Goal: Information Seeking & Learning: Learn about a topic

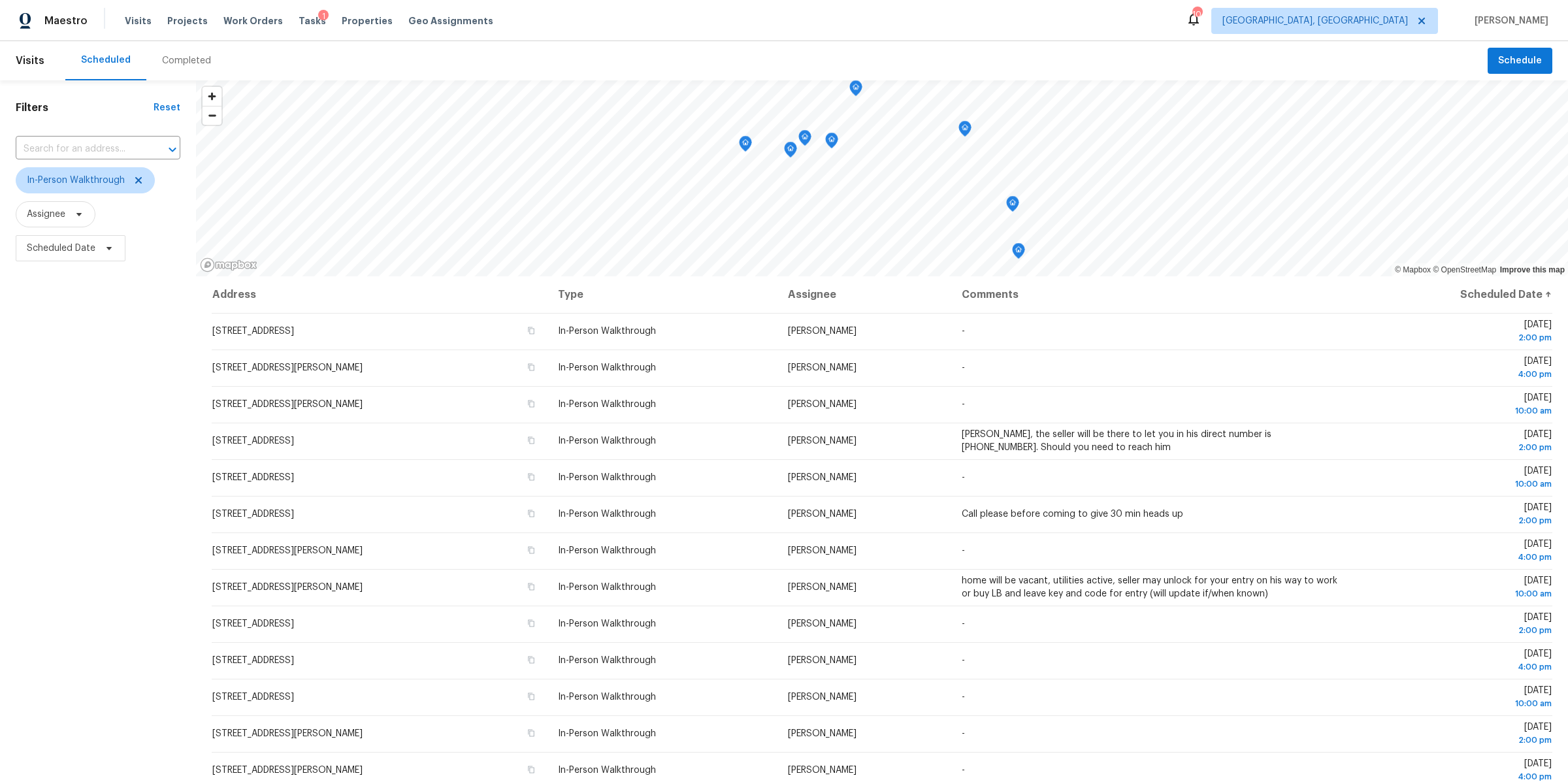
click at [190, 63] on div "Completed" at bounding box center [186, 61] width 49 height 13
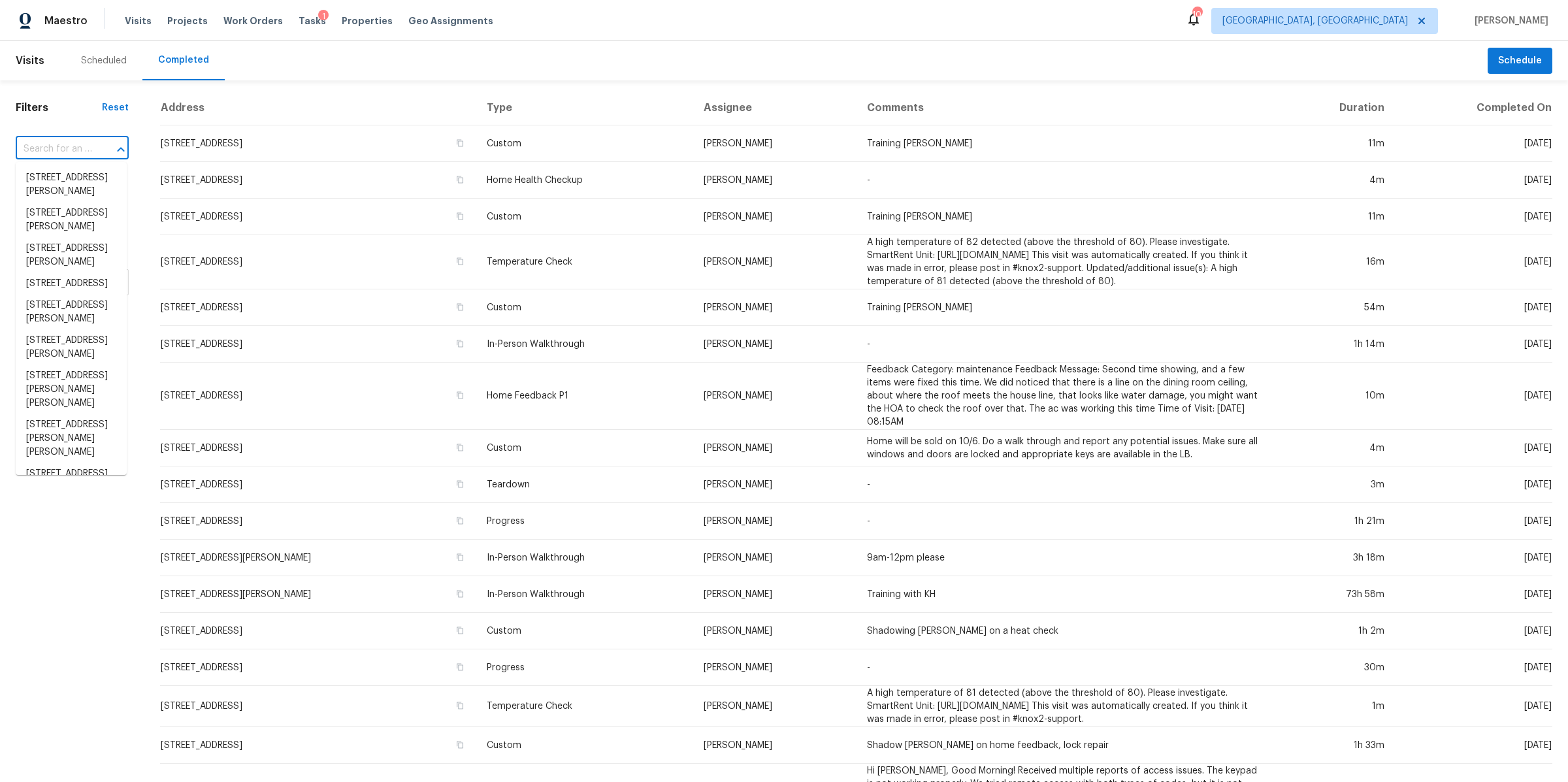
click at [72, 154] on input "text" at bounding box center [54, 150] width 76 height 20
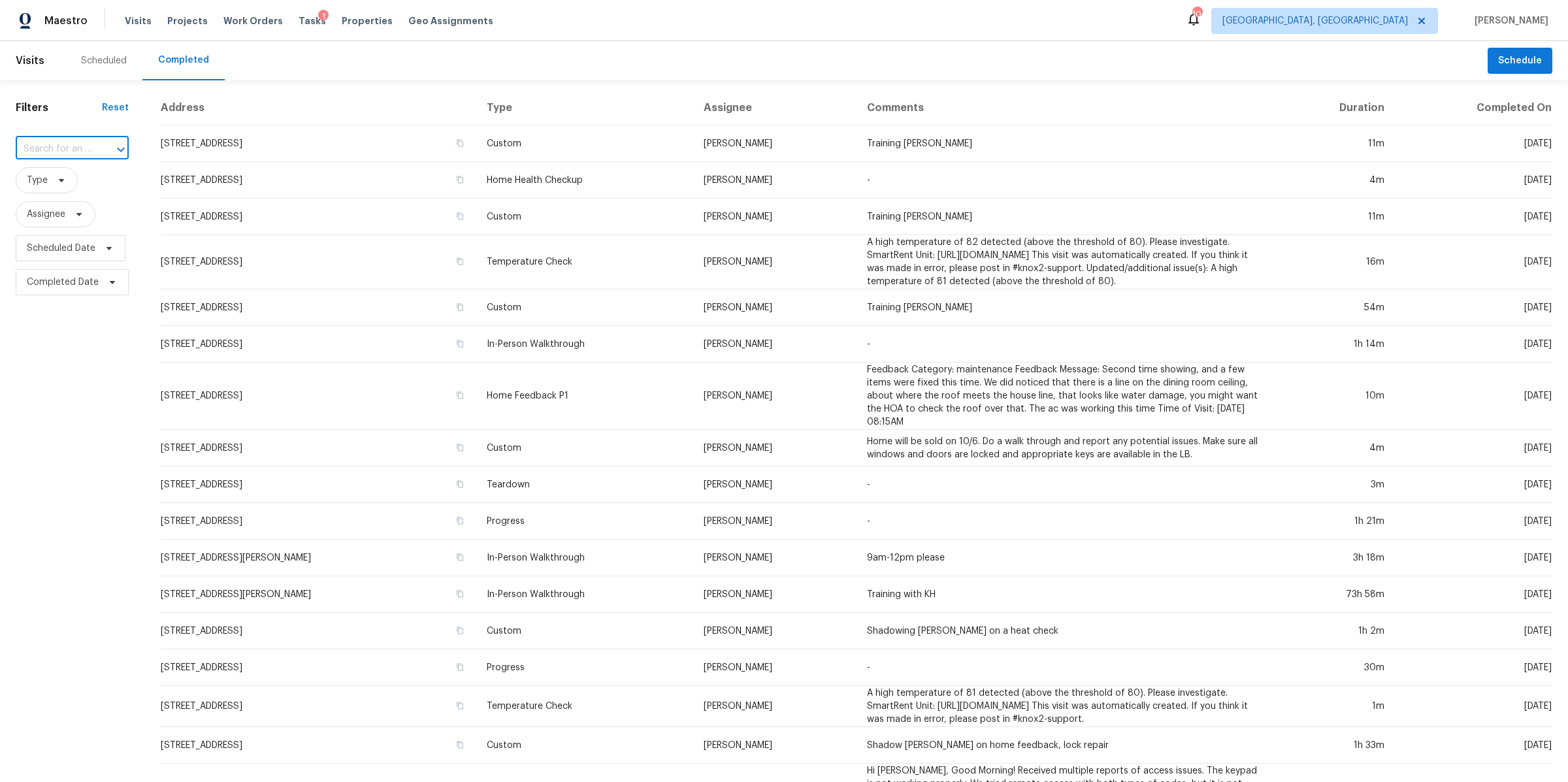
paste input "[STREET_ADDRESS]"
type input "[STREET_ADDRESS]"
click at [66, 183] on li "[STREET_ADDRESS]" at bounding box center [71, 178] width 111 height 22
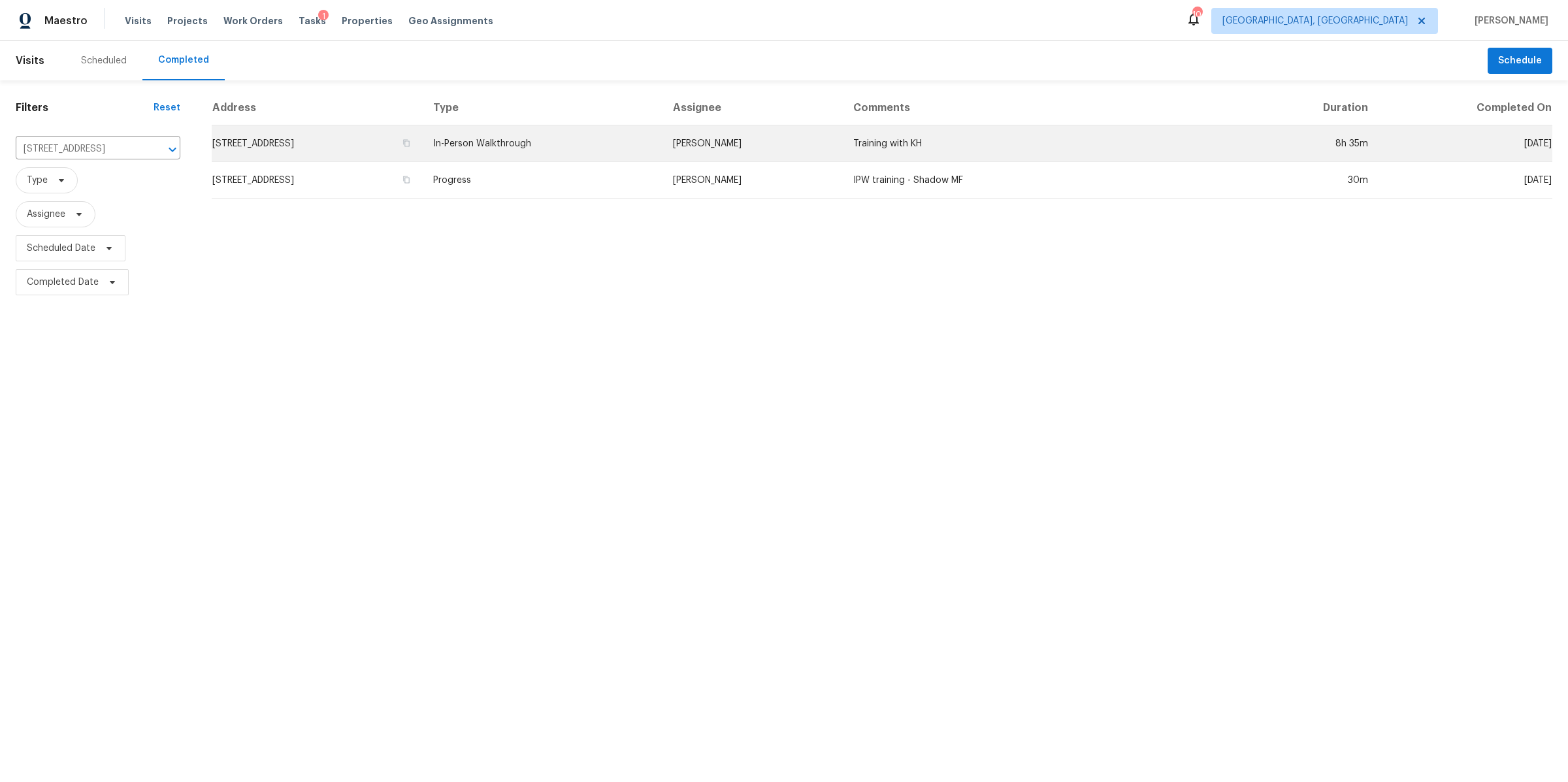
click at [422, 140] on td "[STREET_ADDRESS]" at bounding box center [317, 143] width 211 height 37
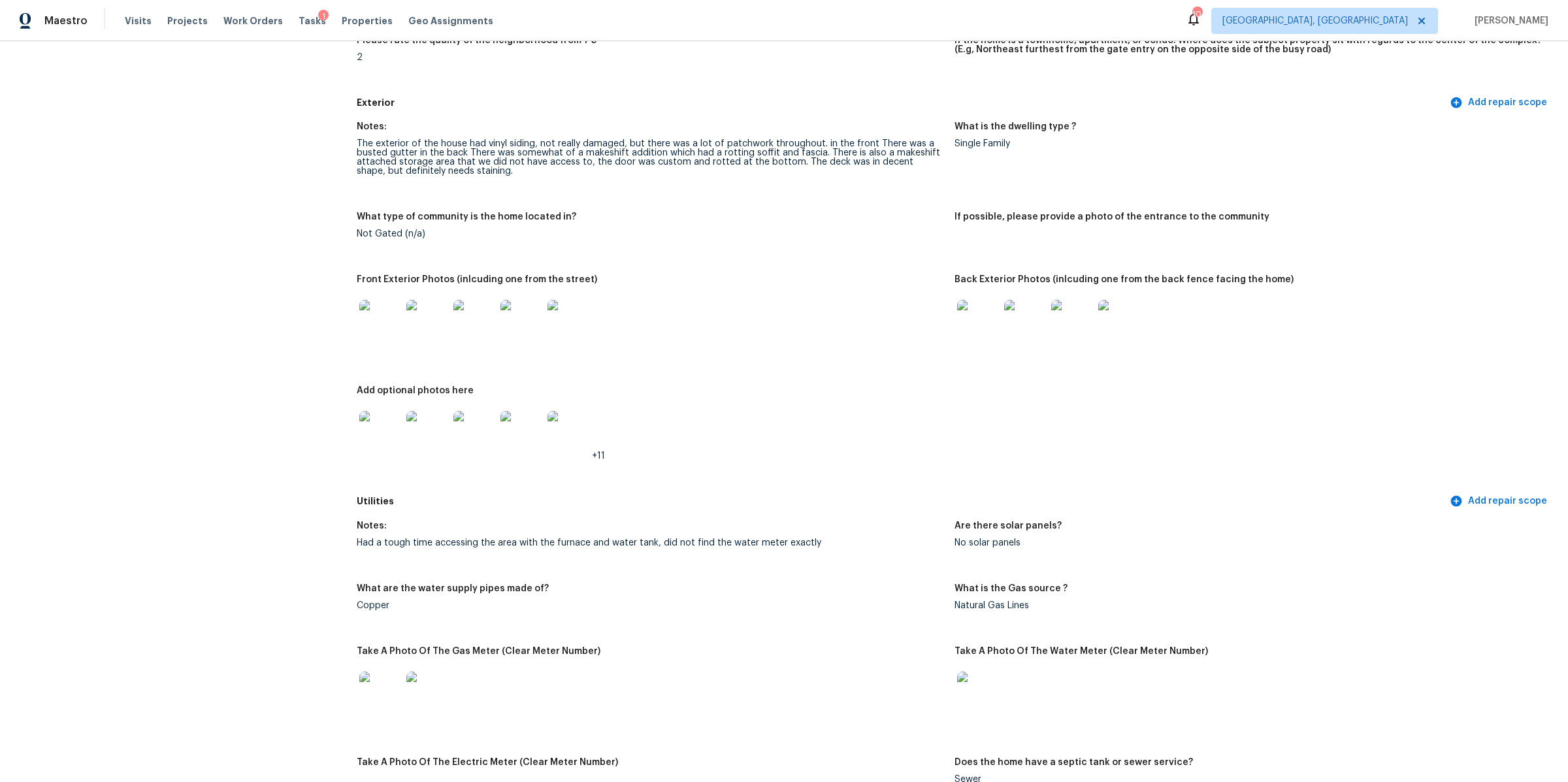
scroll to position [461, 0]
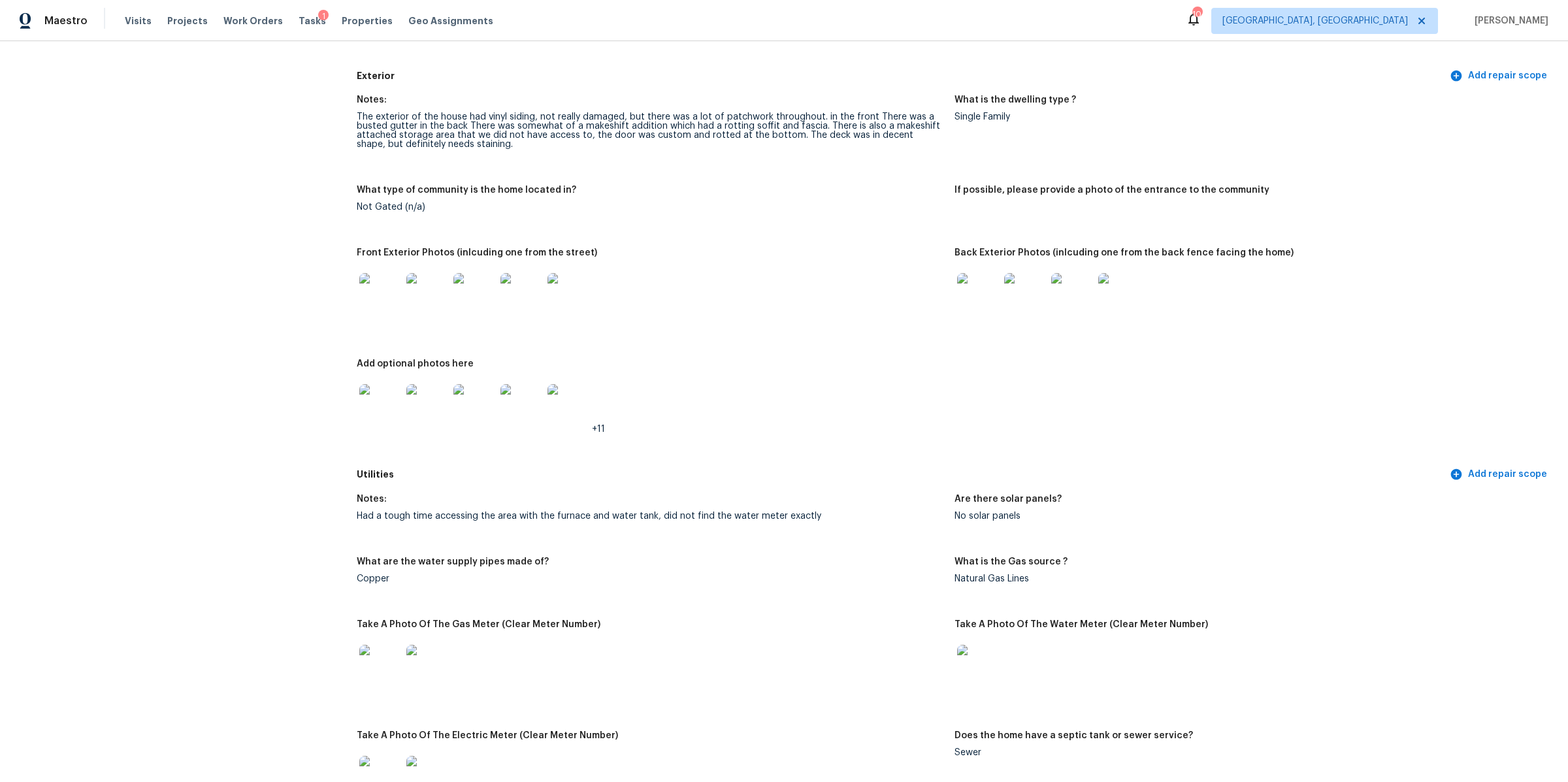
click at [383, 289] on img at bounding box center [380, 294] width 41 height 41
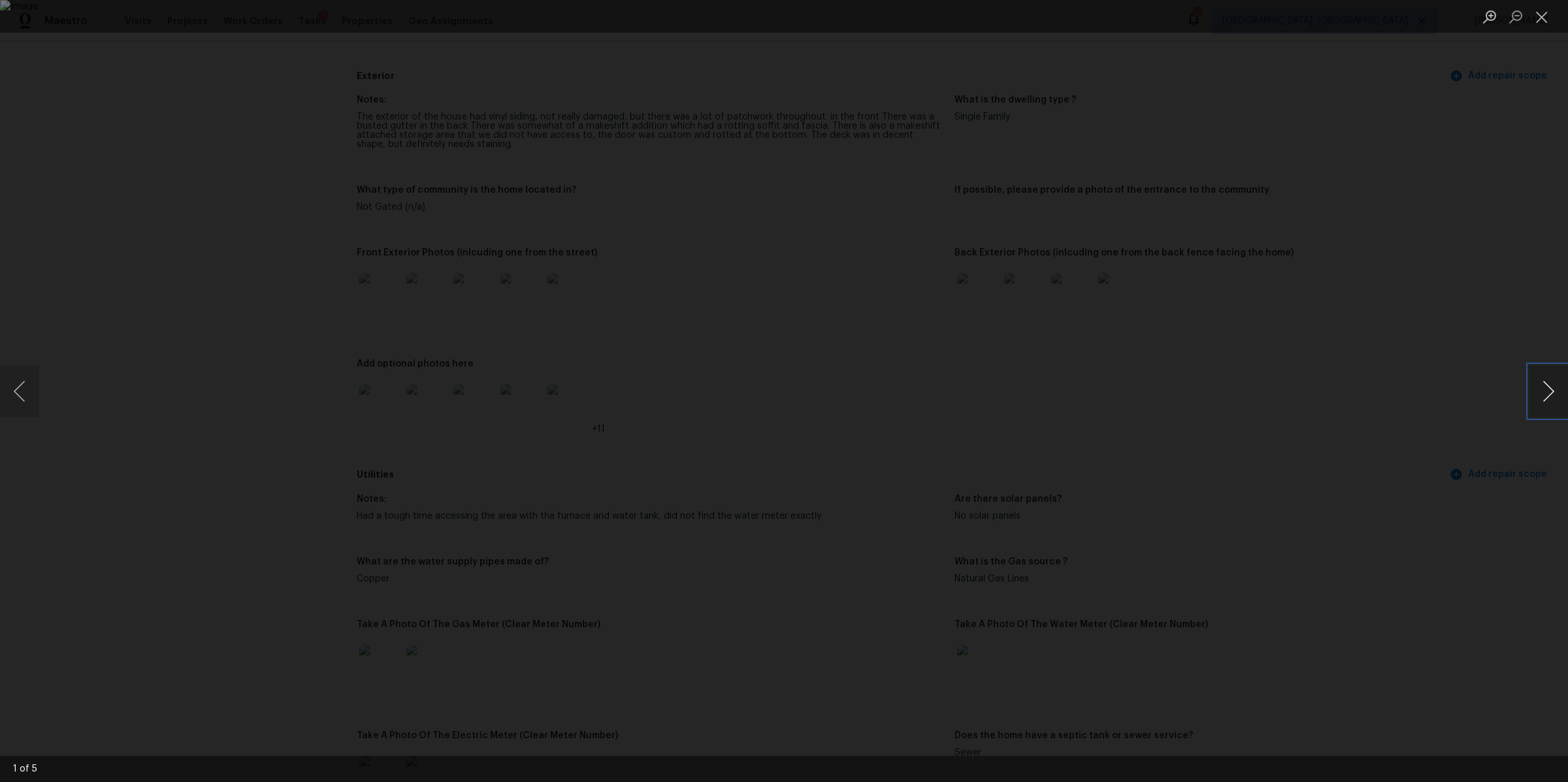
click at [1544, 394] on button "Next image" at bounding box center [1549, 391] width 39 height 52
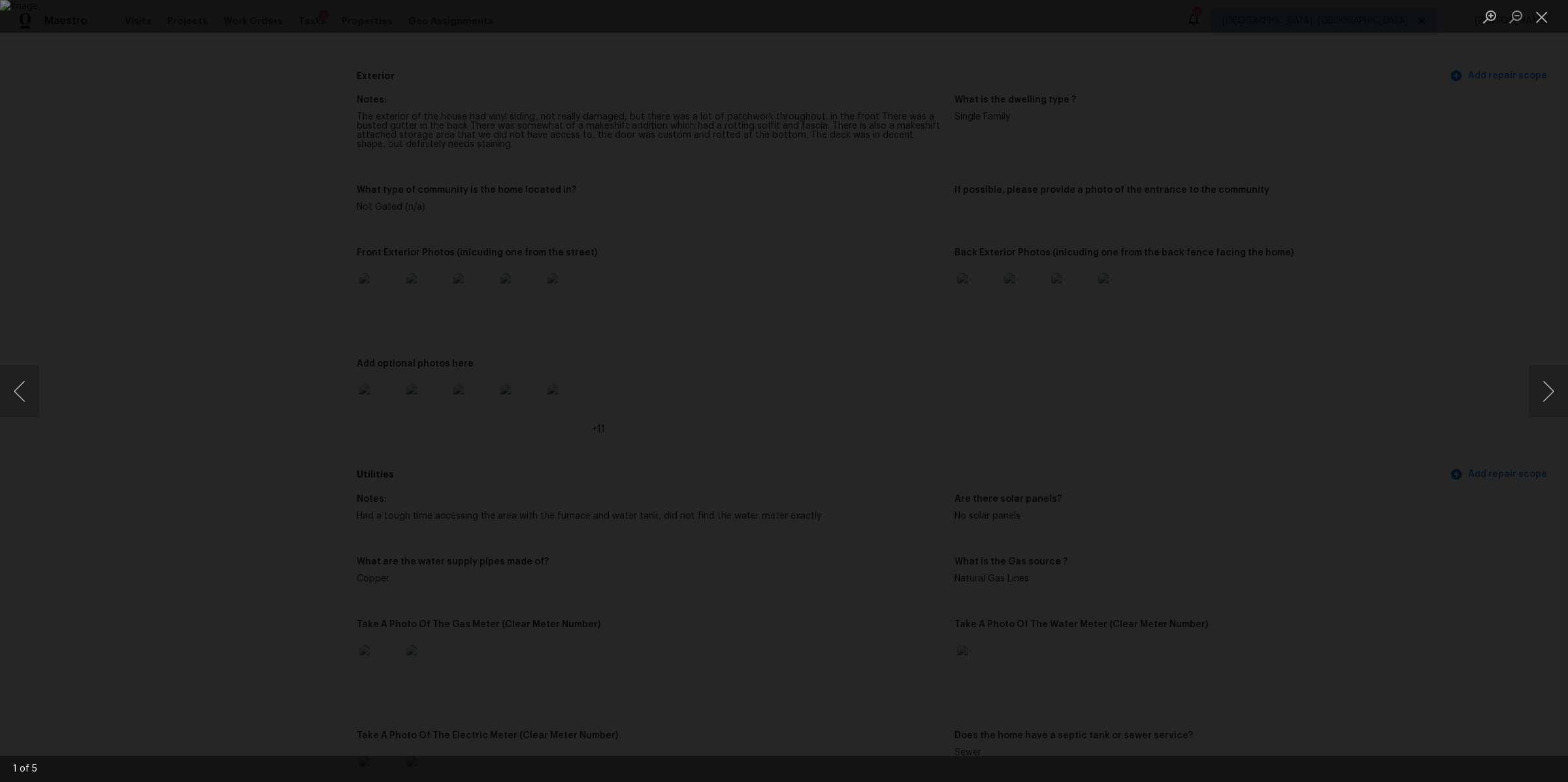
click at [1337, 363] on div "Lightbox" at bounding box center [784, 391] width 1568 height 782
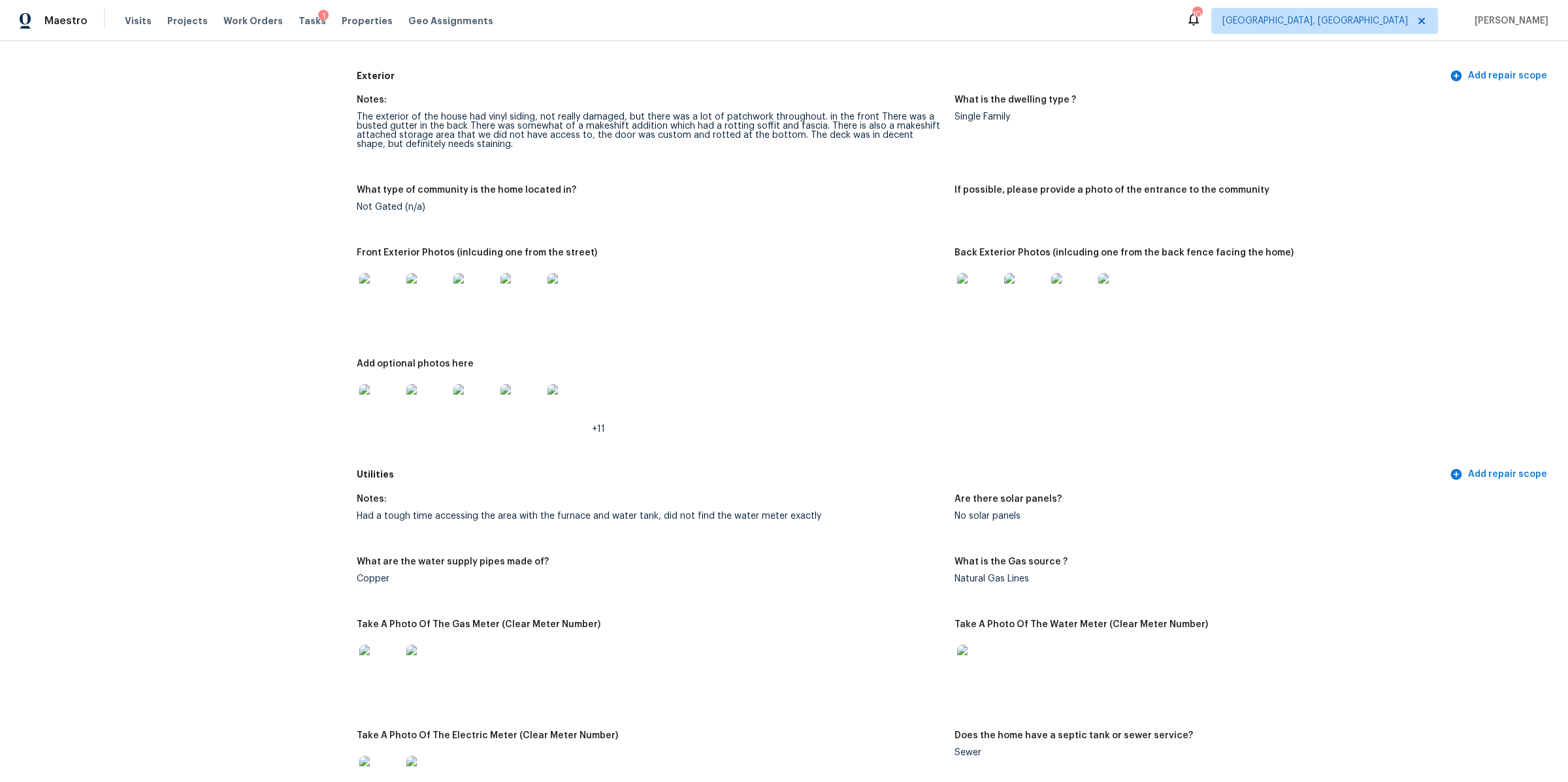
click at [382, 408] on img at bounding box center [380, 405] width 41 height 41
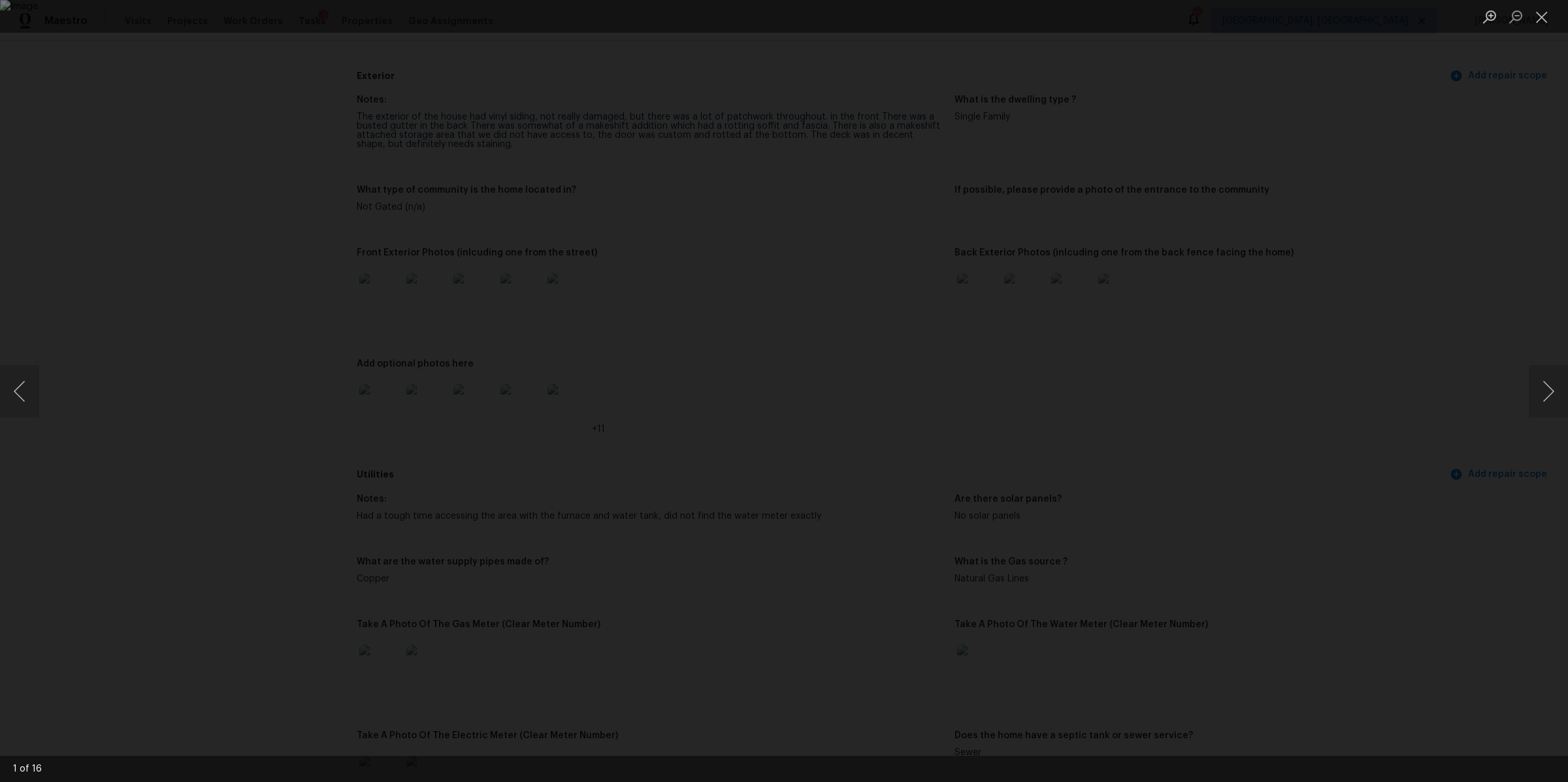
click at [290, 141] on div "Lightbox" at bounding box center [784, 391] width 1568 height 782
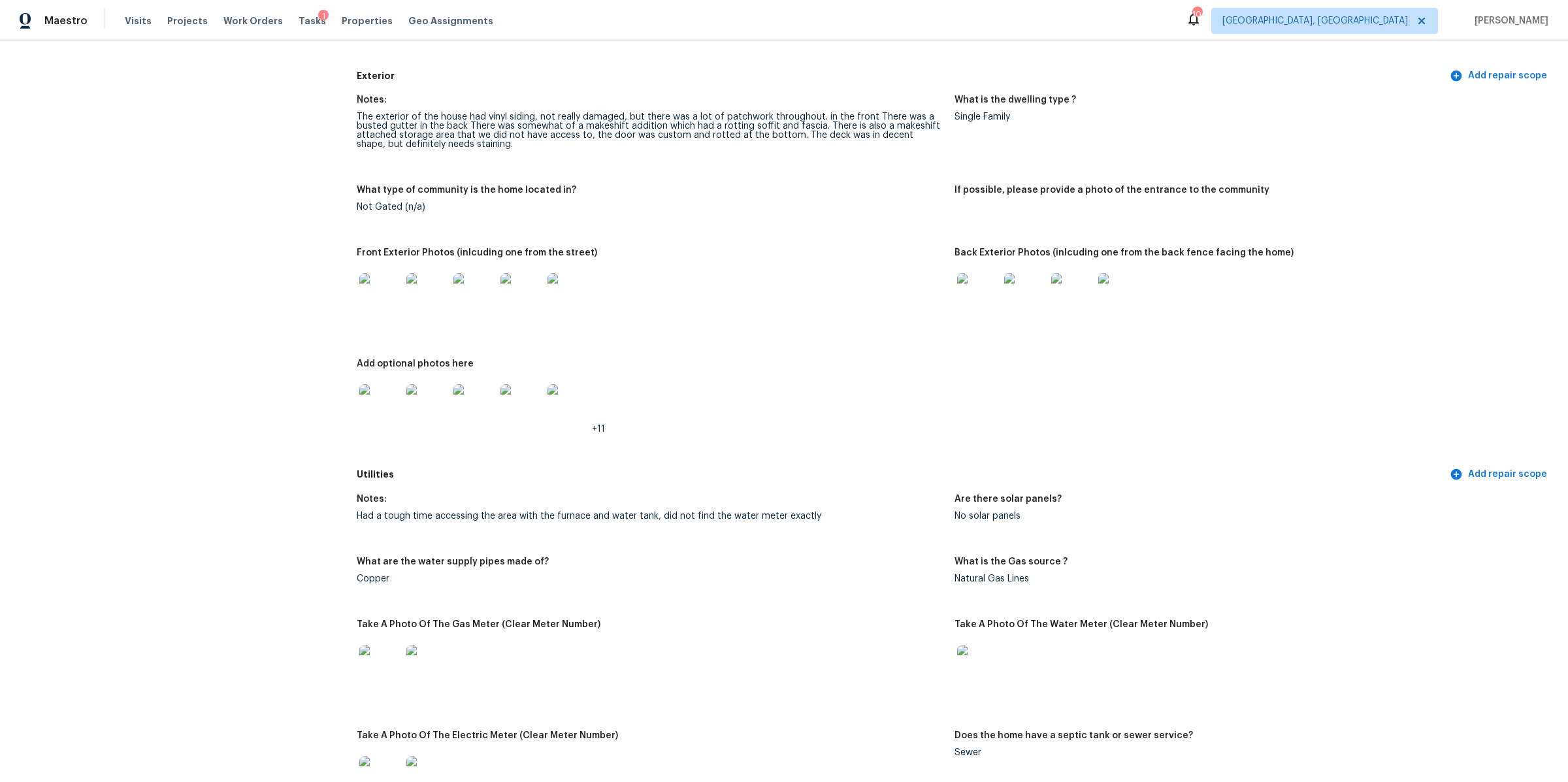
scroll to position [0, 0]
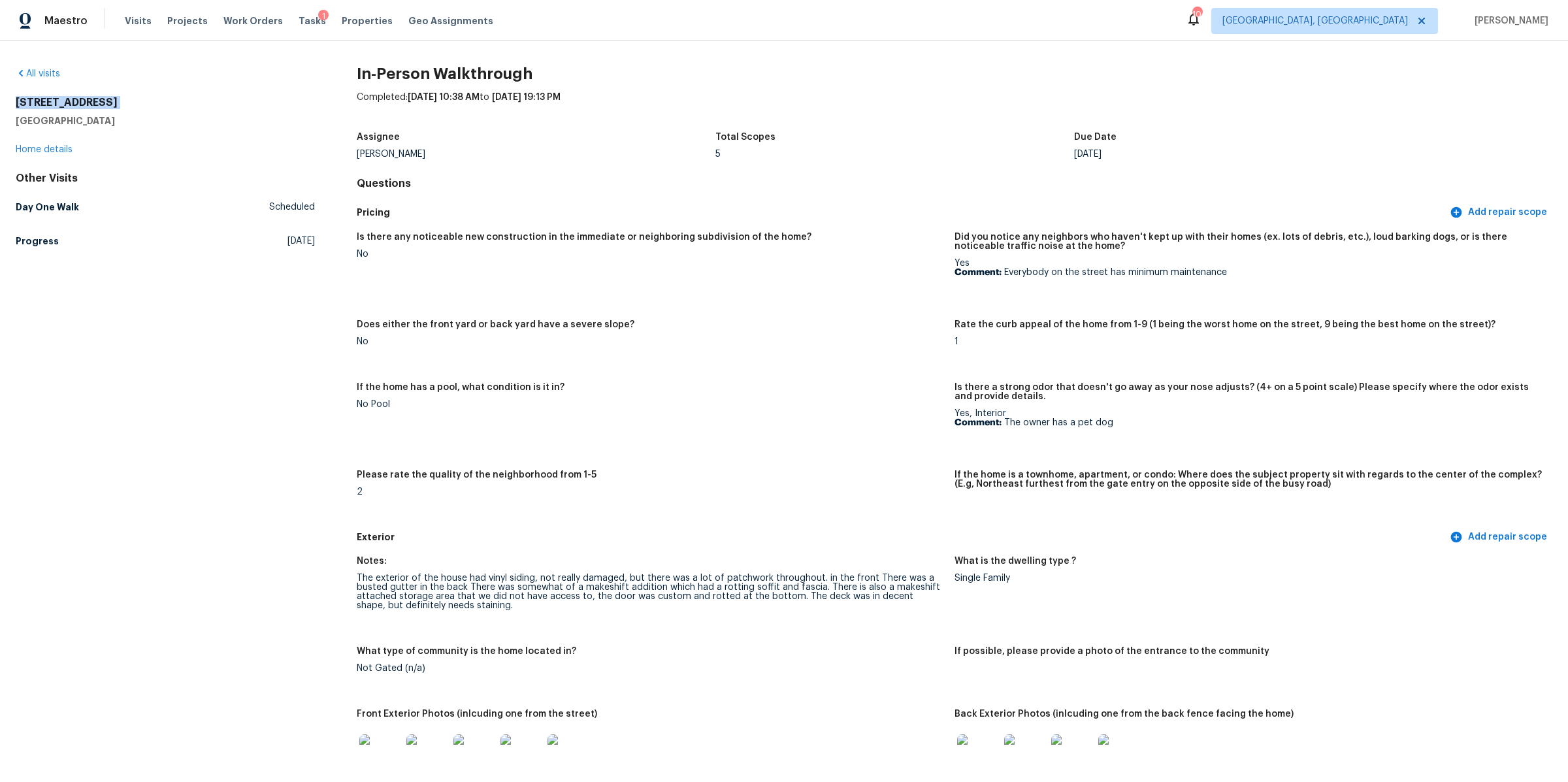
drag, startPoint x: 126, startPoint y: 114, endPoint x: 10, endPoint y: 98, distance: 117.1
click at [10, 98] on div "All visits [STREET_ADDRESS] Home details Other Visits Day One Walk Scheduled Pr…" at bounding box center [784, 411] width 1568 height 741
copy h2 "[STREET_ADDRESS]"
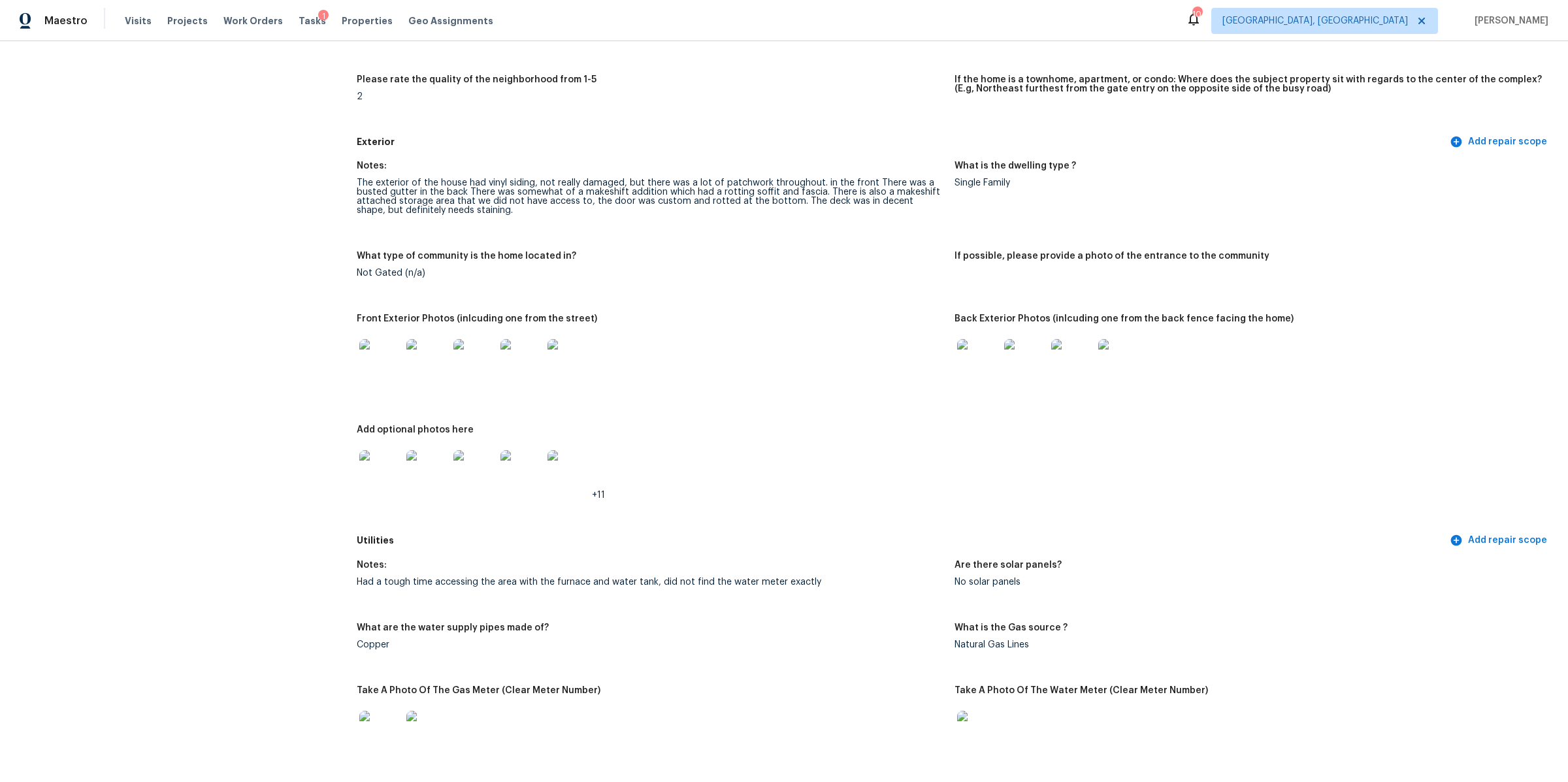
scroll to position [397, 0]
click at [390, 350] on img at bounding box center [380, 358] width 41 height 41
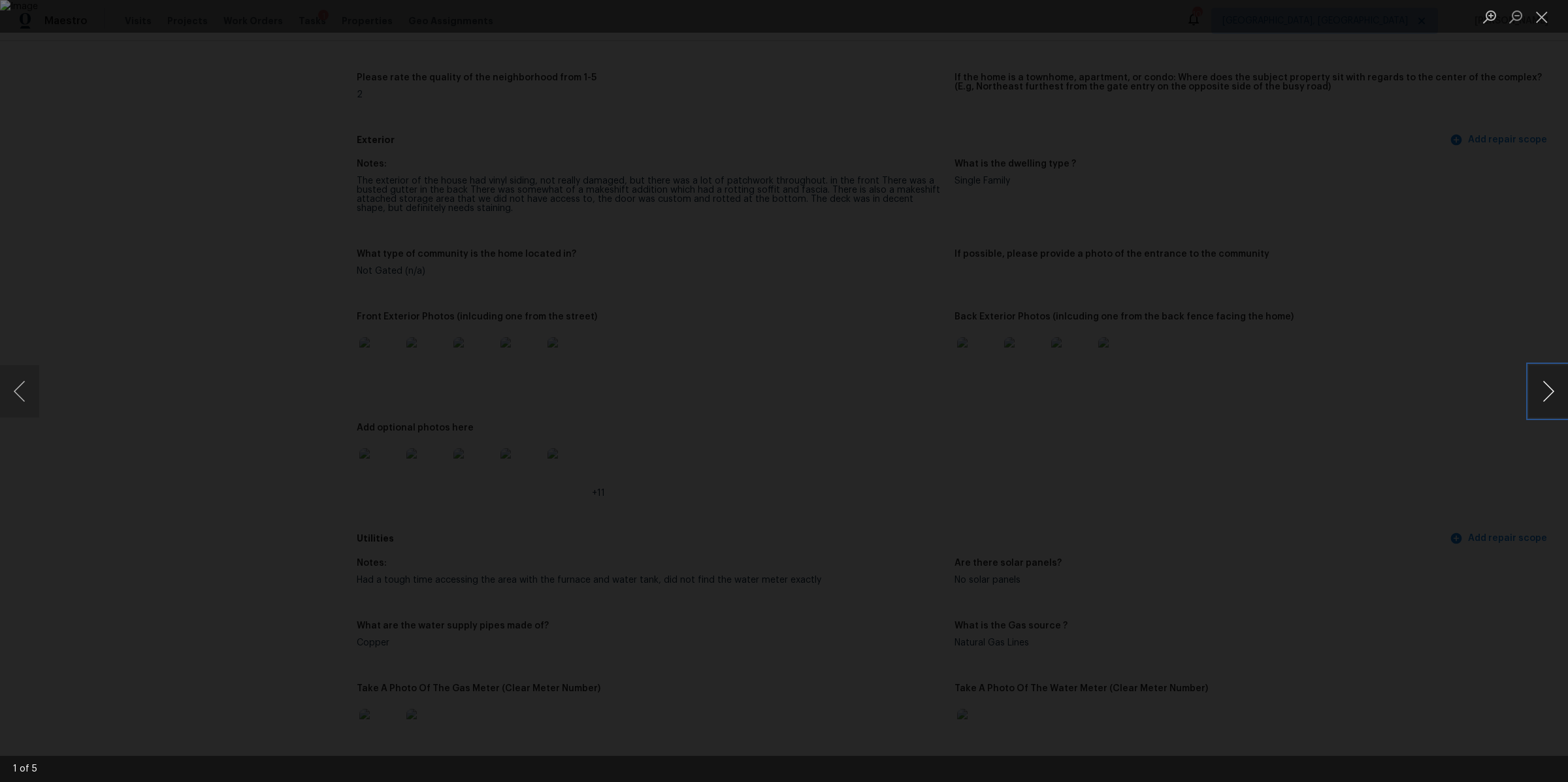
click at [1556, 388] on button "Next image" at bounding box center [1549, 391] width 39 height 52
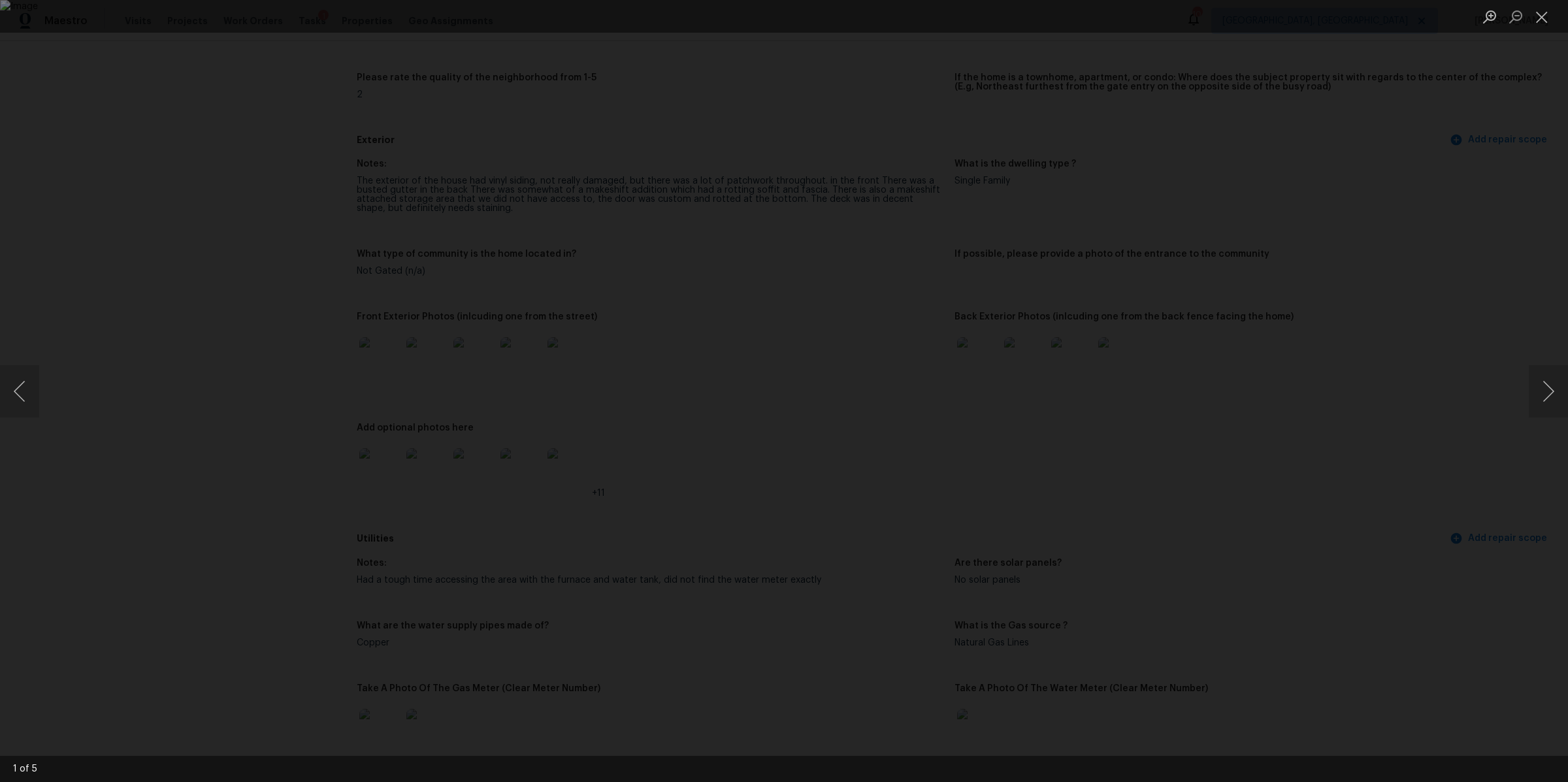
click at [1375, 402] on div "Lightbox" at bounding box center [784, 391] width 1568 height 782
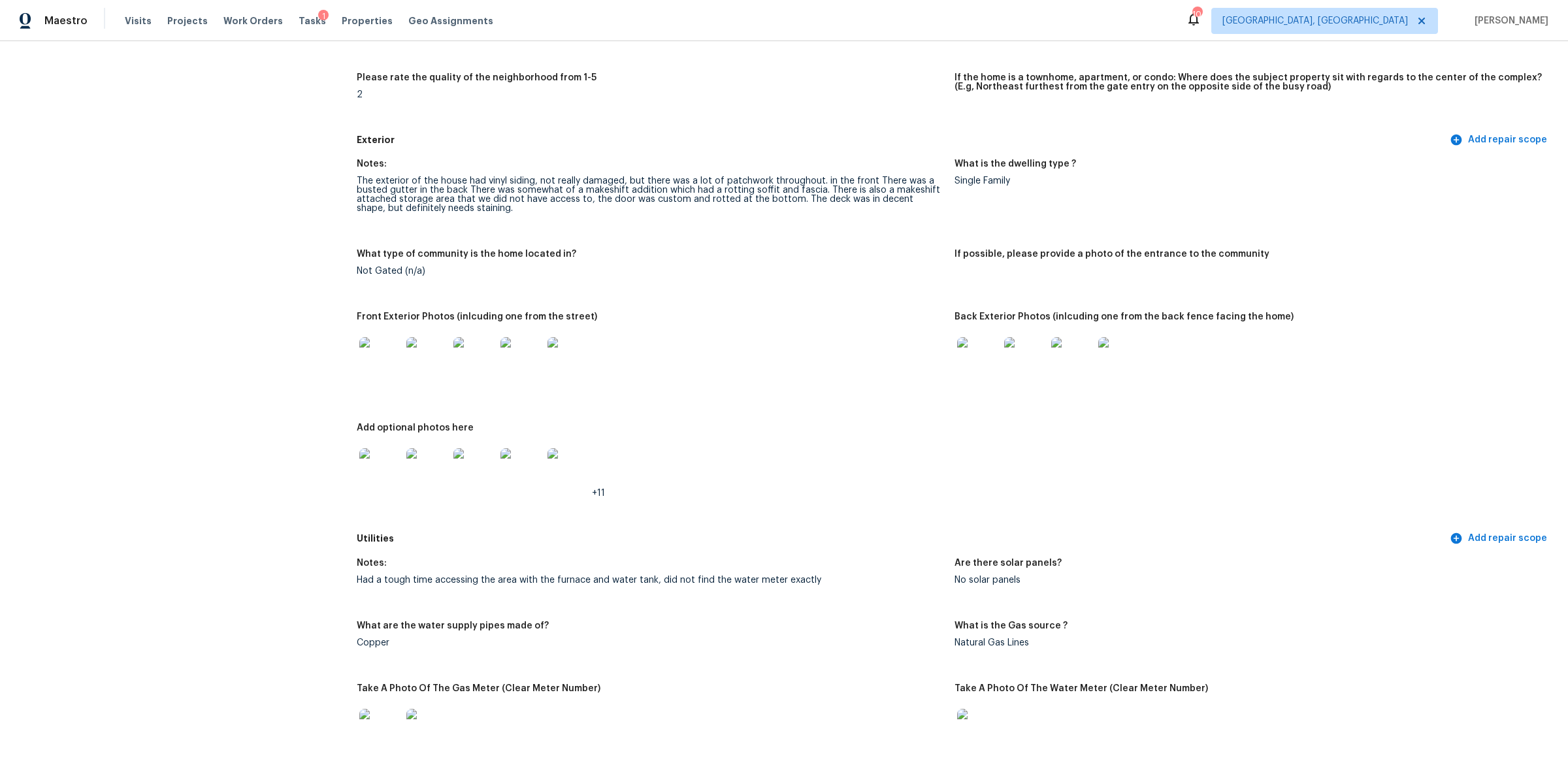
click at [371, 462] on img at bounding box center [380, 469] width 41 height 41
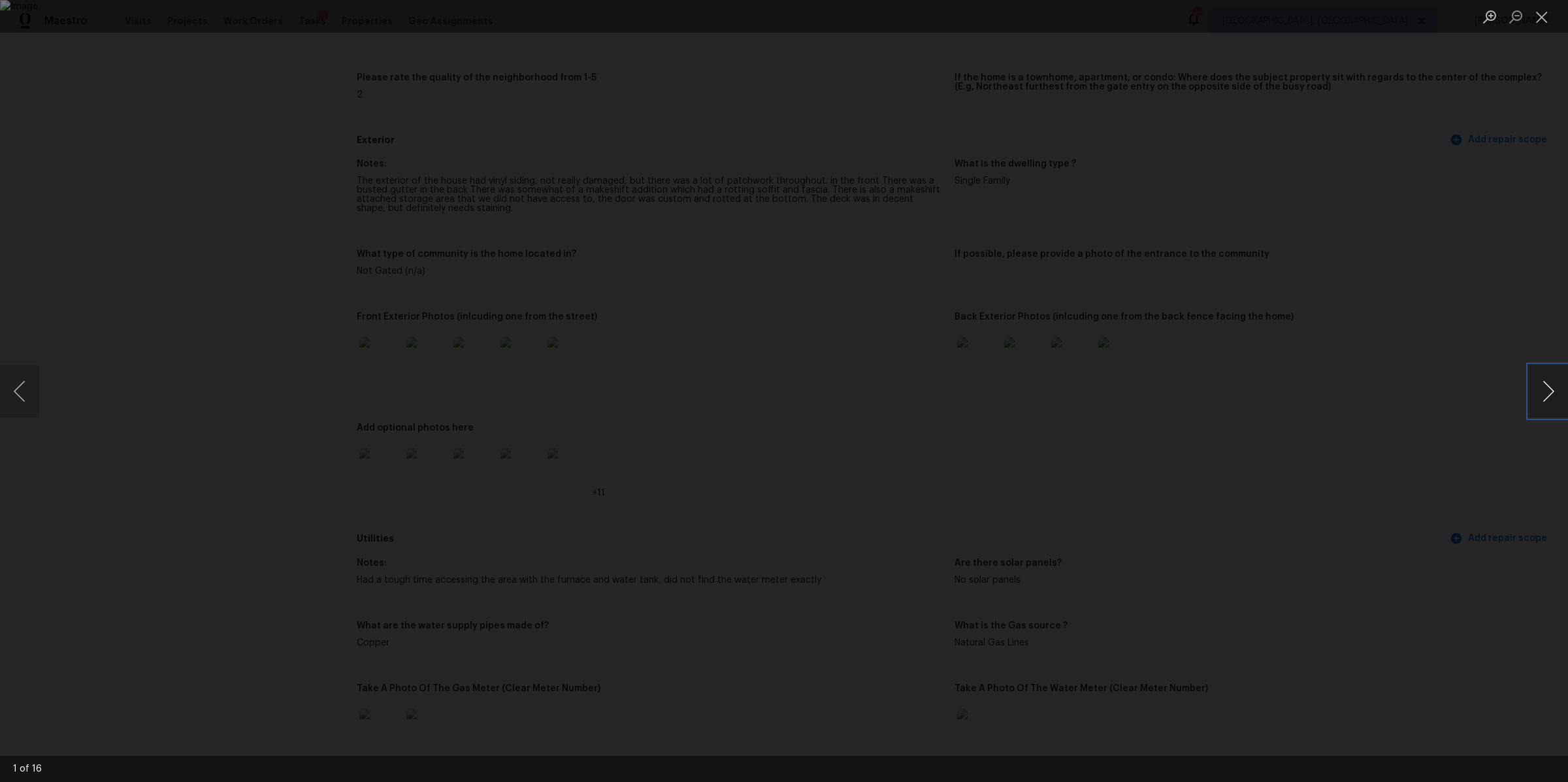
click at [1529, 390] on button "Next image" at bounding box center [1549, 391] width 39 height 52
click at [1529, 390] on button "Next image" at bounding box center [1549, 391] width 39 height 52
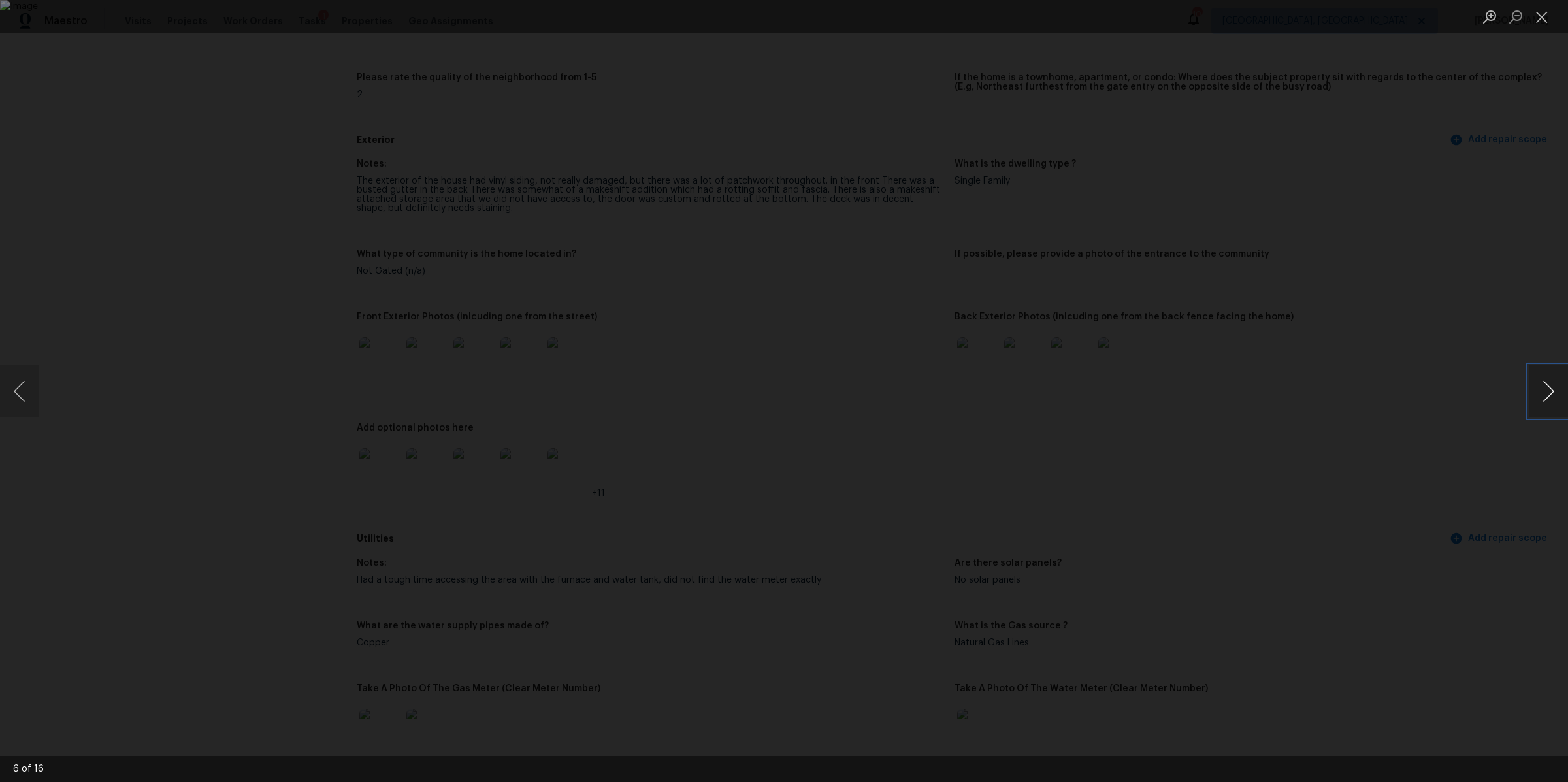
click at [1529, 390] on button "Next image" at bounding box center [1549, 391] width 39 height 52
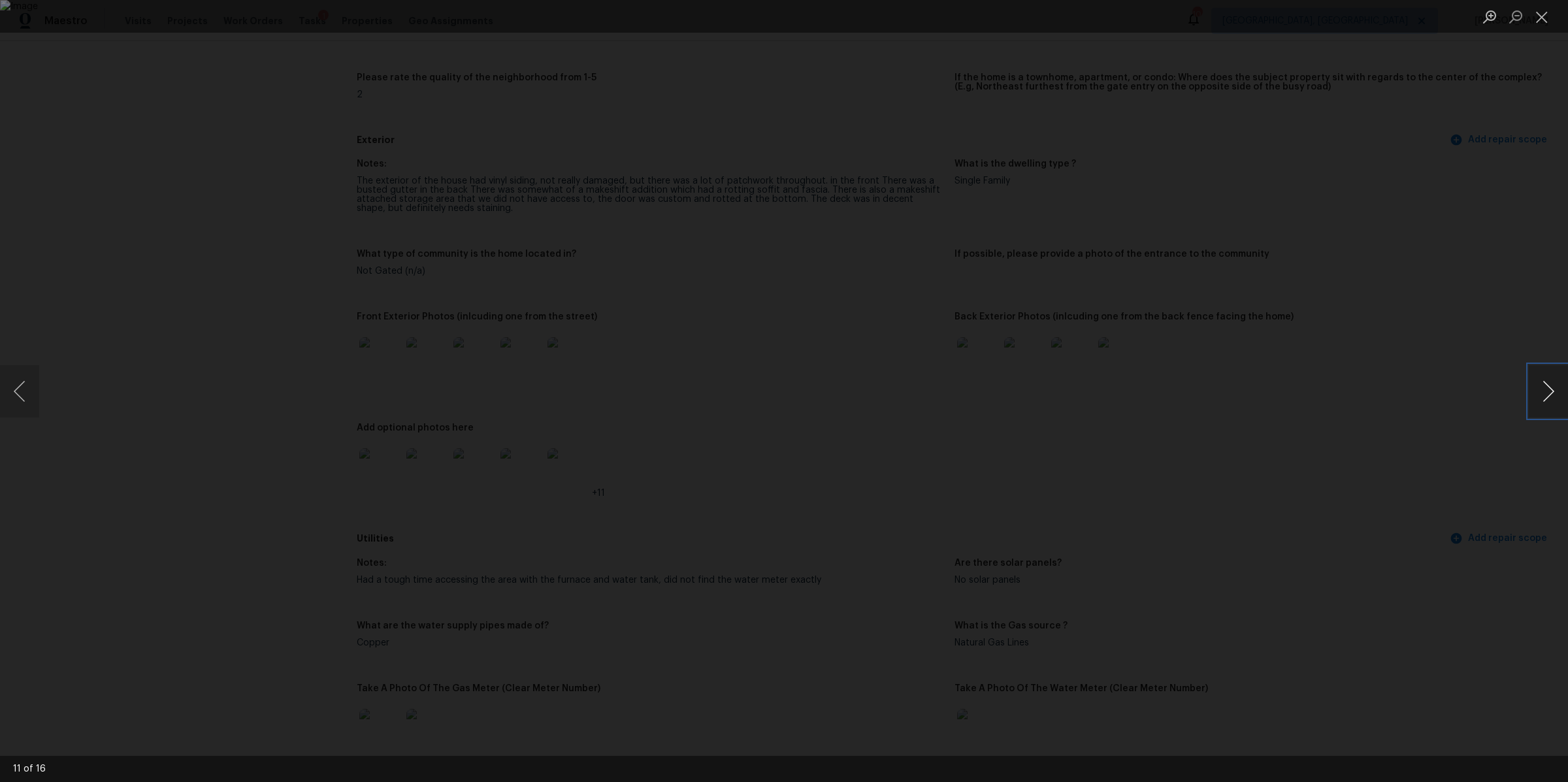
click at [1529, 390] on button "Next image" at bounding box center [1549, 391] width 39 height 52
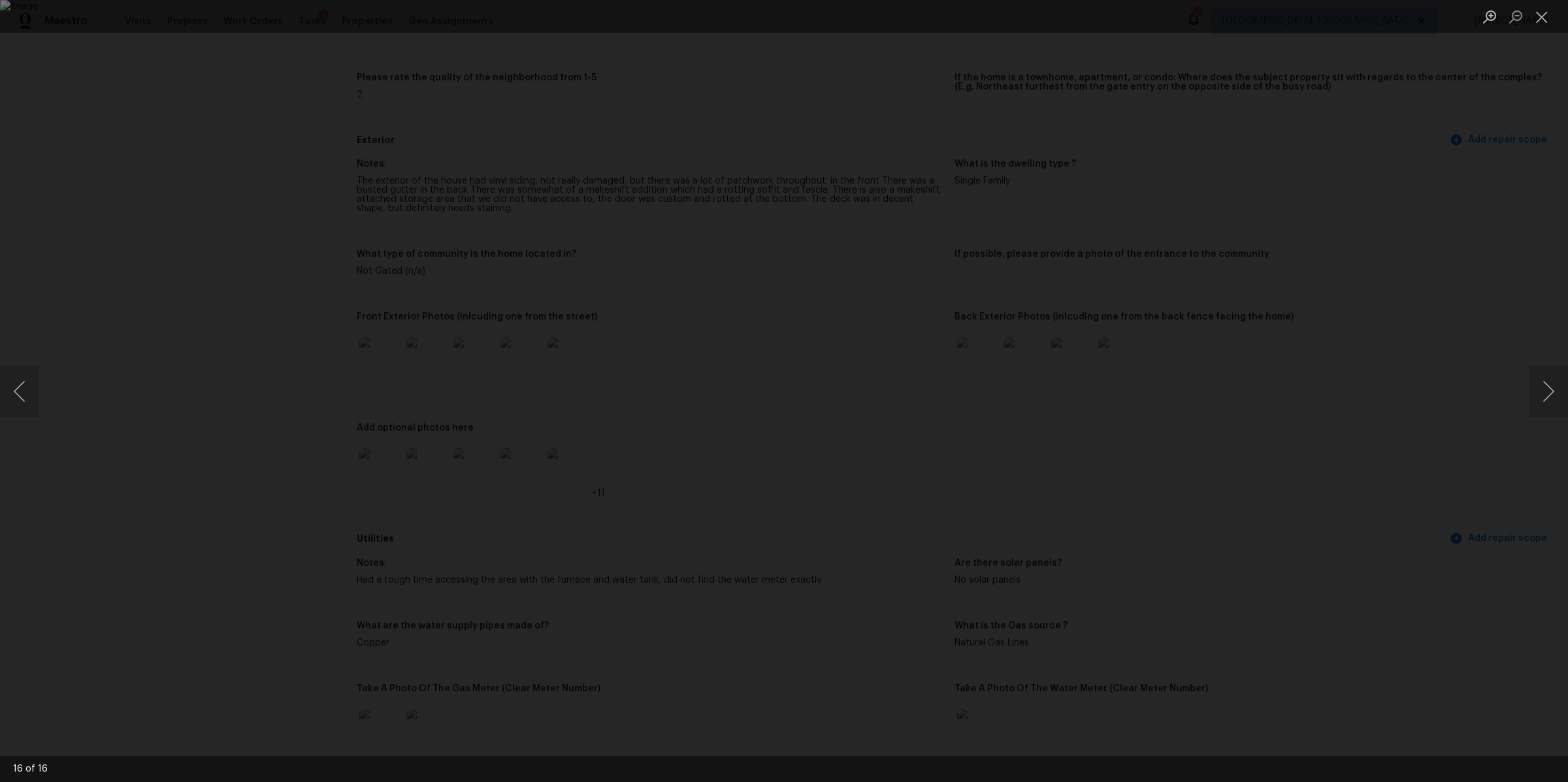
click at [1328, 386] on div "Lightbox" at bounding box center [784, 391] width 1568 height 782
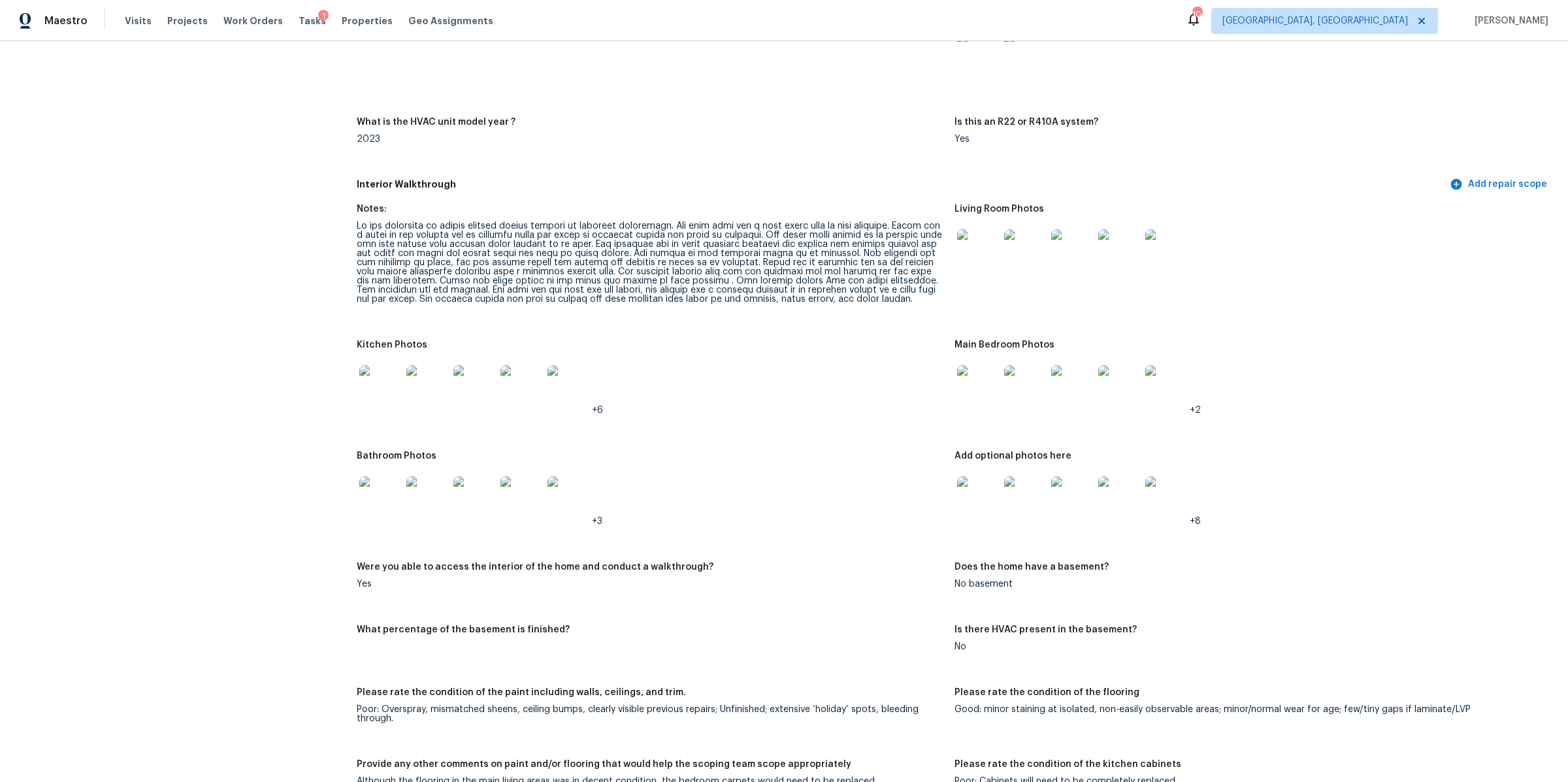
scroll to position [1323, 0]
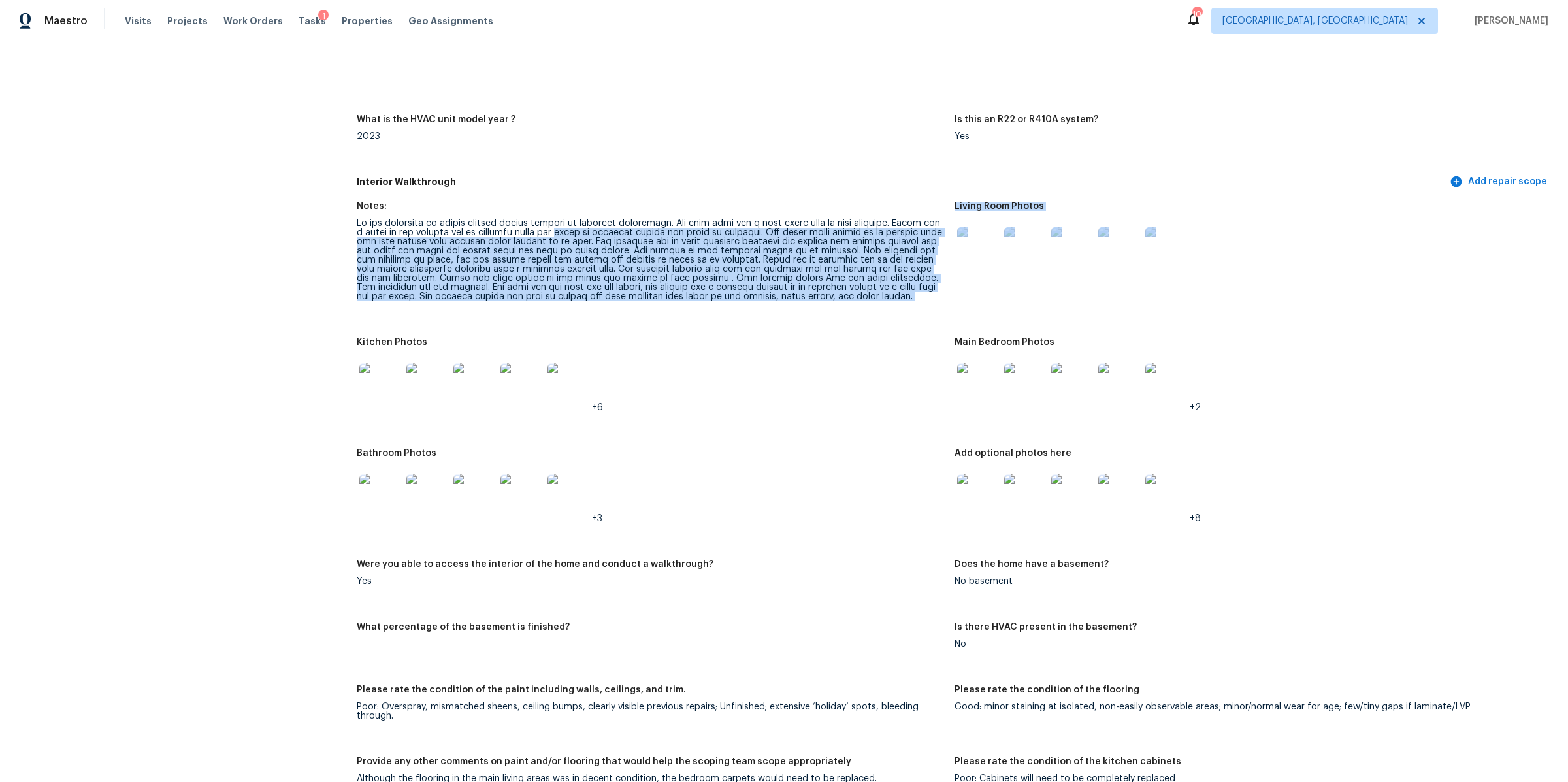
drag, startPoint x: 558, startPoint y: 232, endPoint x: 677, endPoint y: 345, distance: 164.1
click at [699, 265] on div at bounding box center [650, 260] width 588 height 82
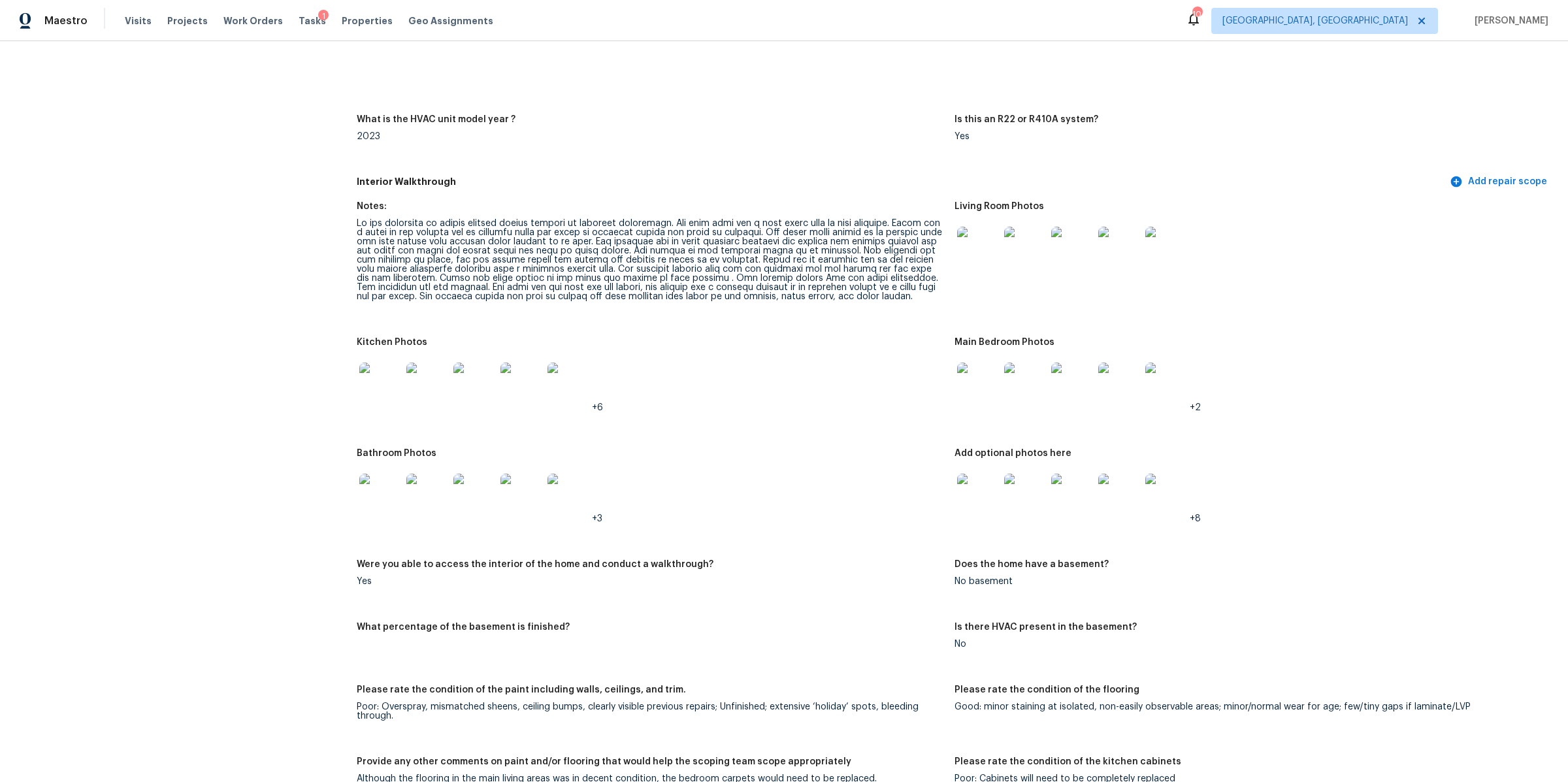
click at [969, 247] on img at bounding box center [978, 247] width 41 height 41
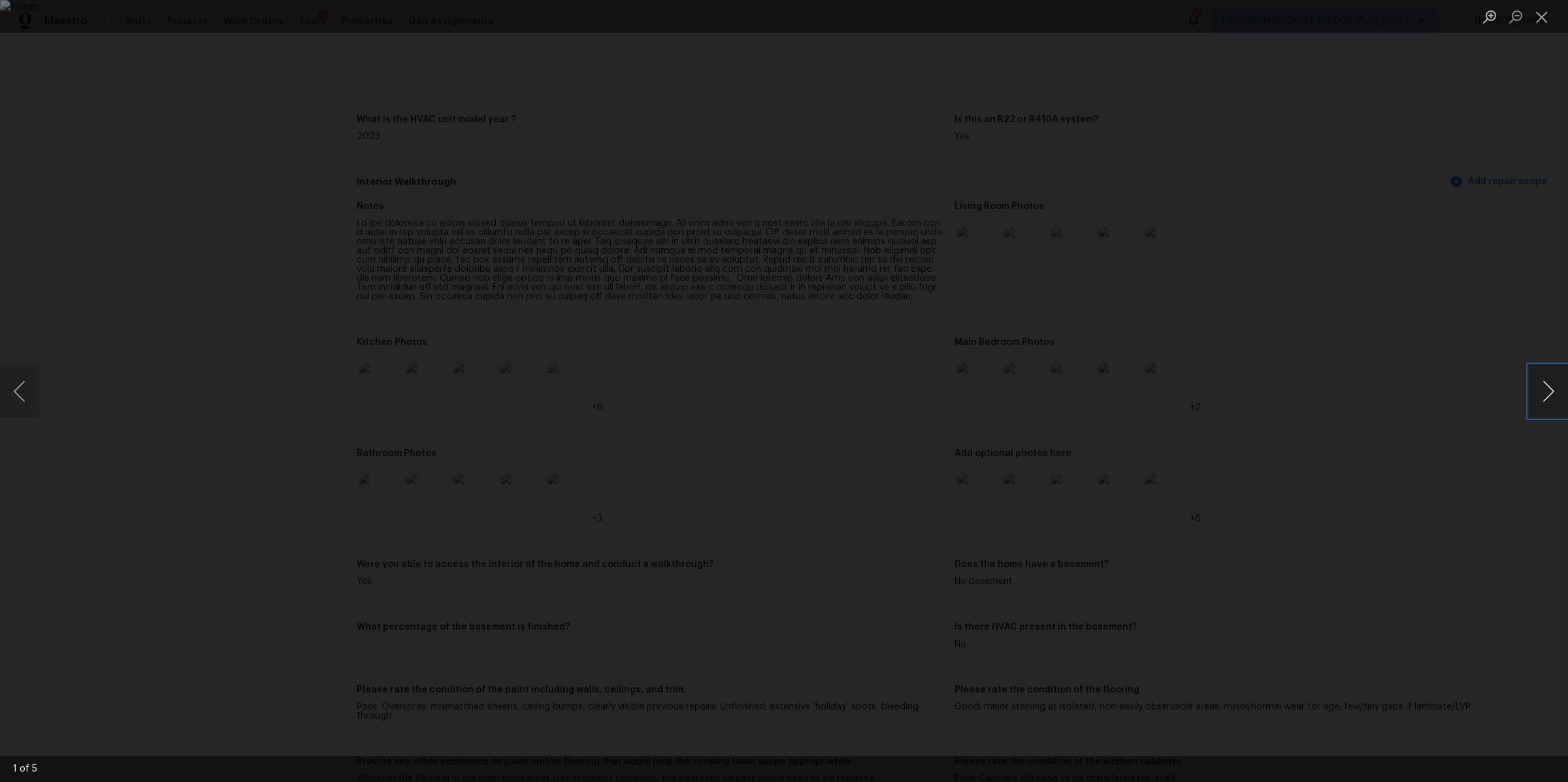
click at [1544, 383] on button "Next image" at bounding box center [1549, 391] width 39 height 52
click at [1544, 384] on button "Next image" at bounding box center [1549, 391] width 39 height 52
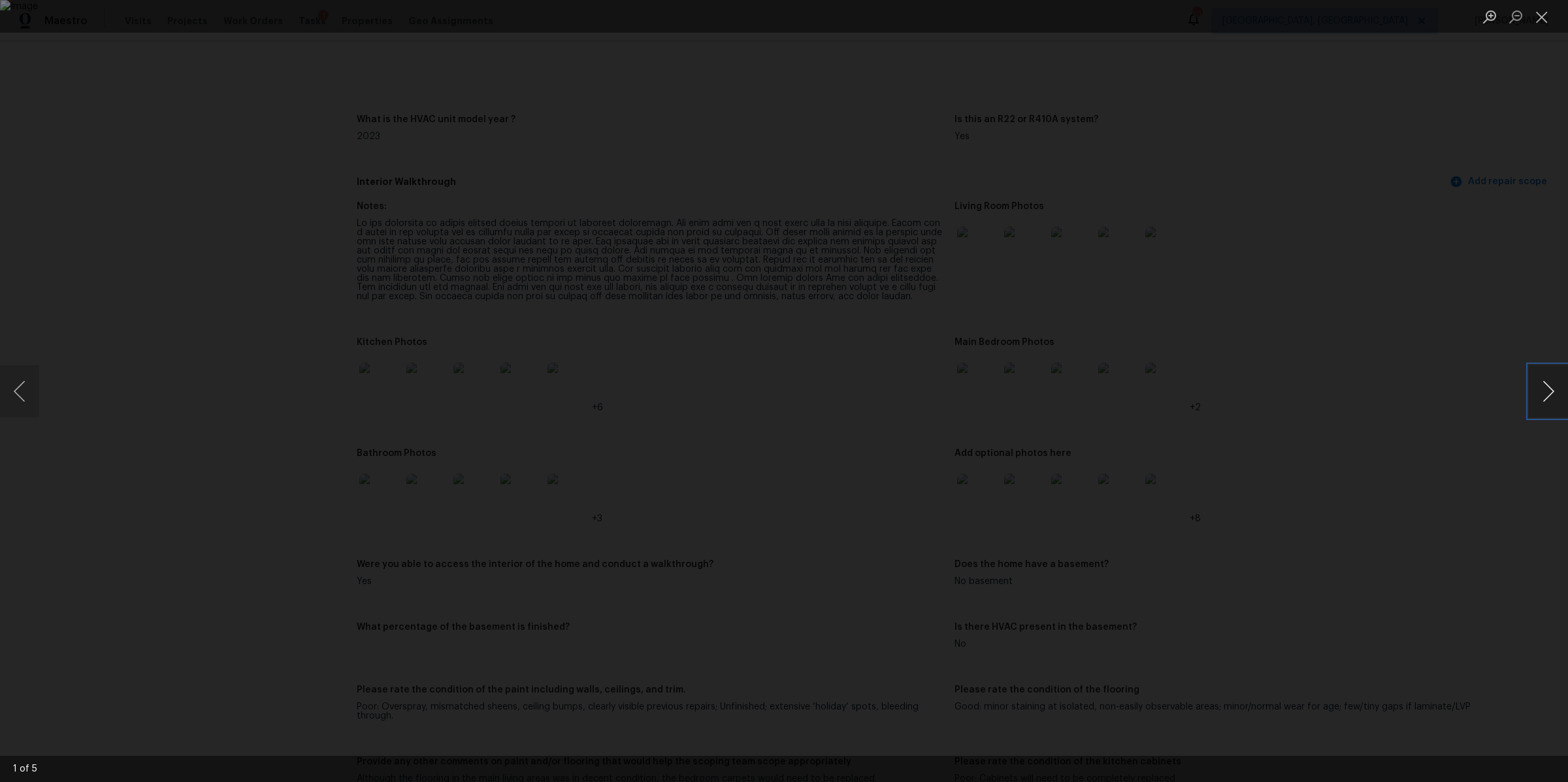
click at [1544, 384] on button "Next image" at bounding box center [1549, 391] width 39 height 52
click at [1543, 403] on button "Next image" at bounding box center [1549, 391] width 39 height 52
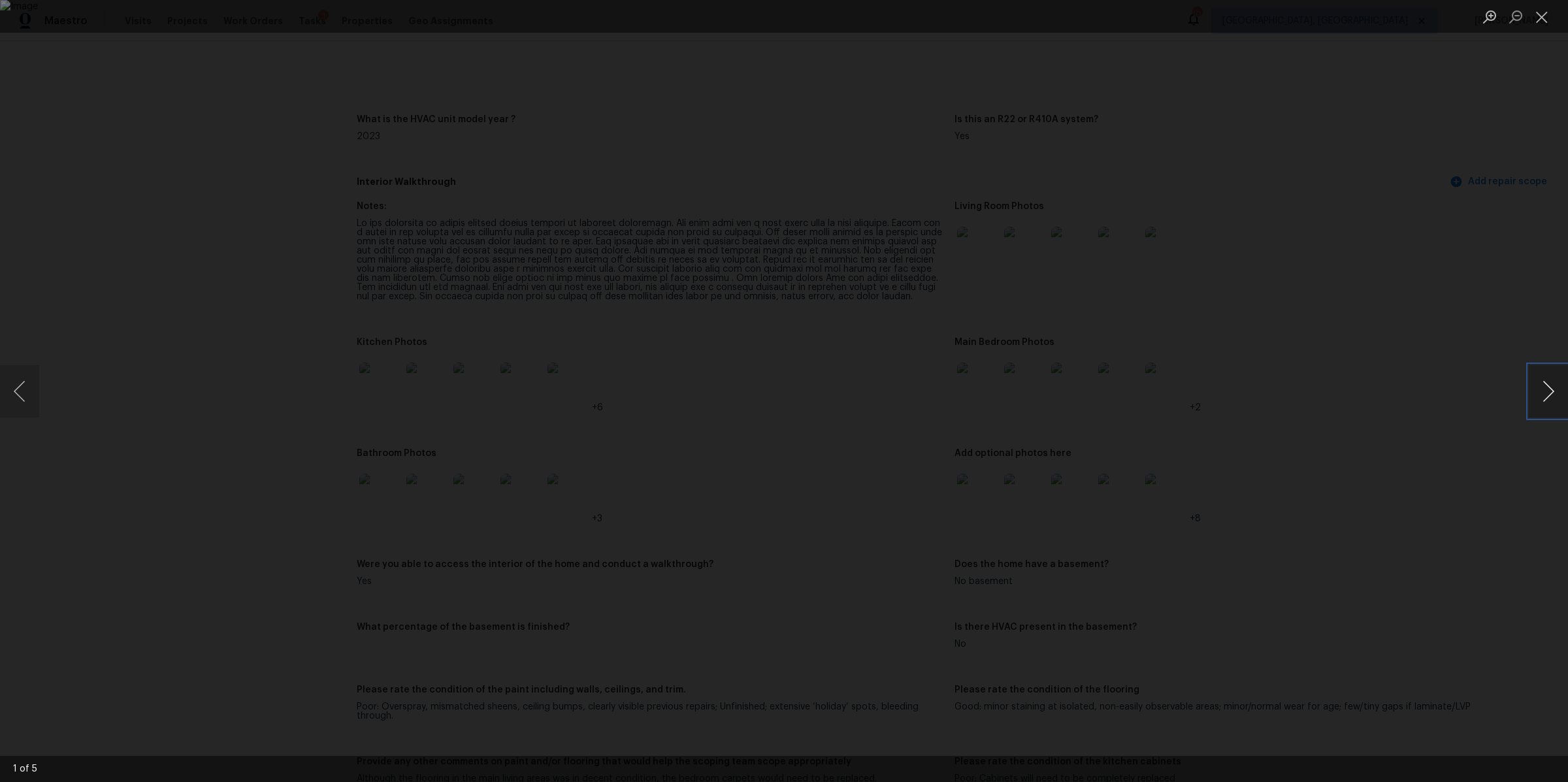
click at [1543, 403] on button "Next image" at bounding box center [1549, 391] width 39 height 52
click at [1305, 413] on div "Lightbox" at bounding box center [784, 391] width 1568 height 782
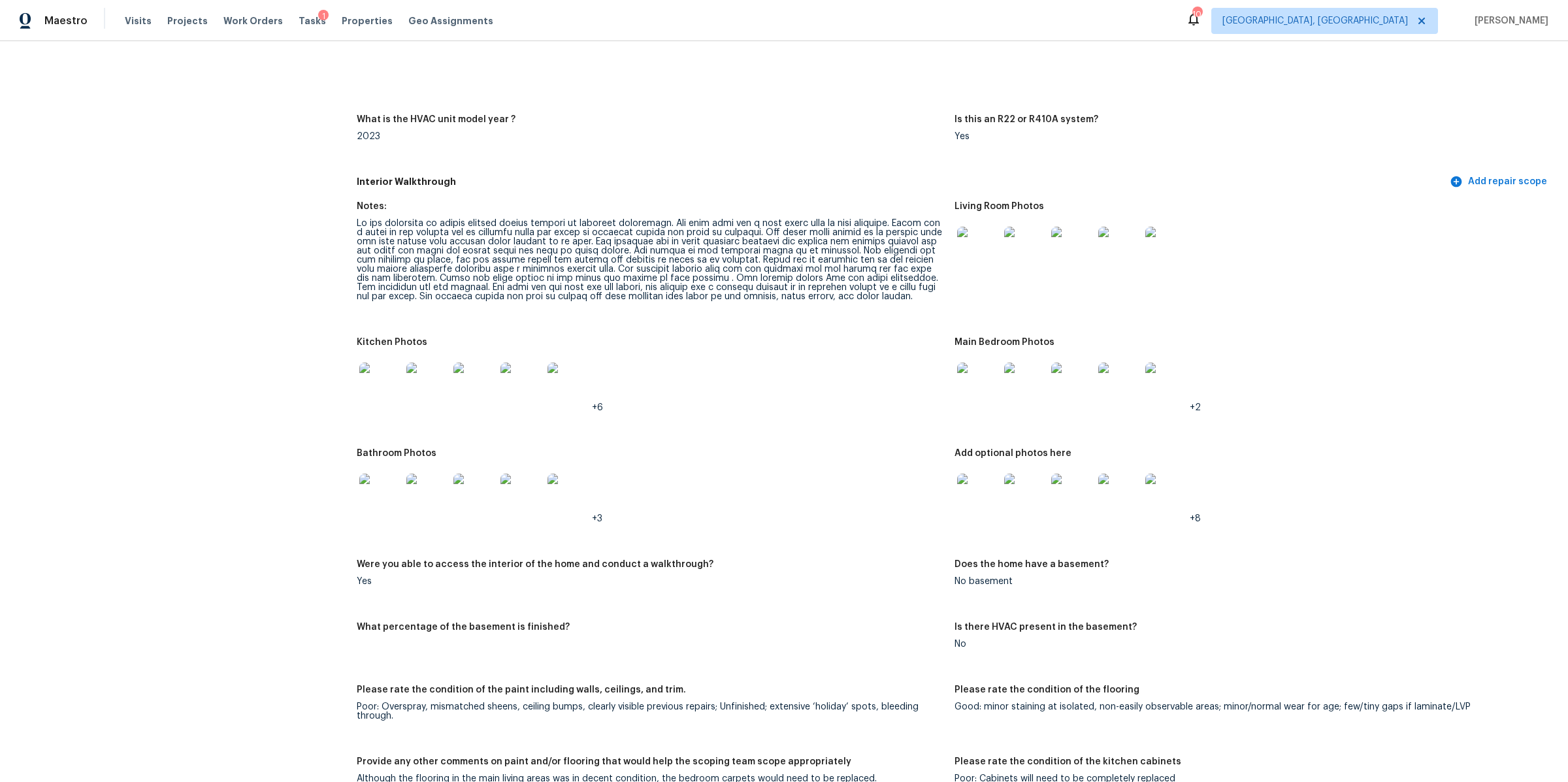
click at [374, 498] on img at bounding box center [380, 494] width 41 height 41
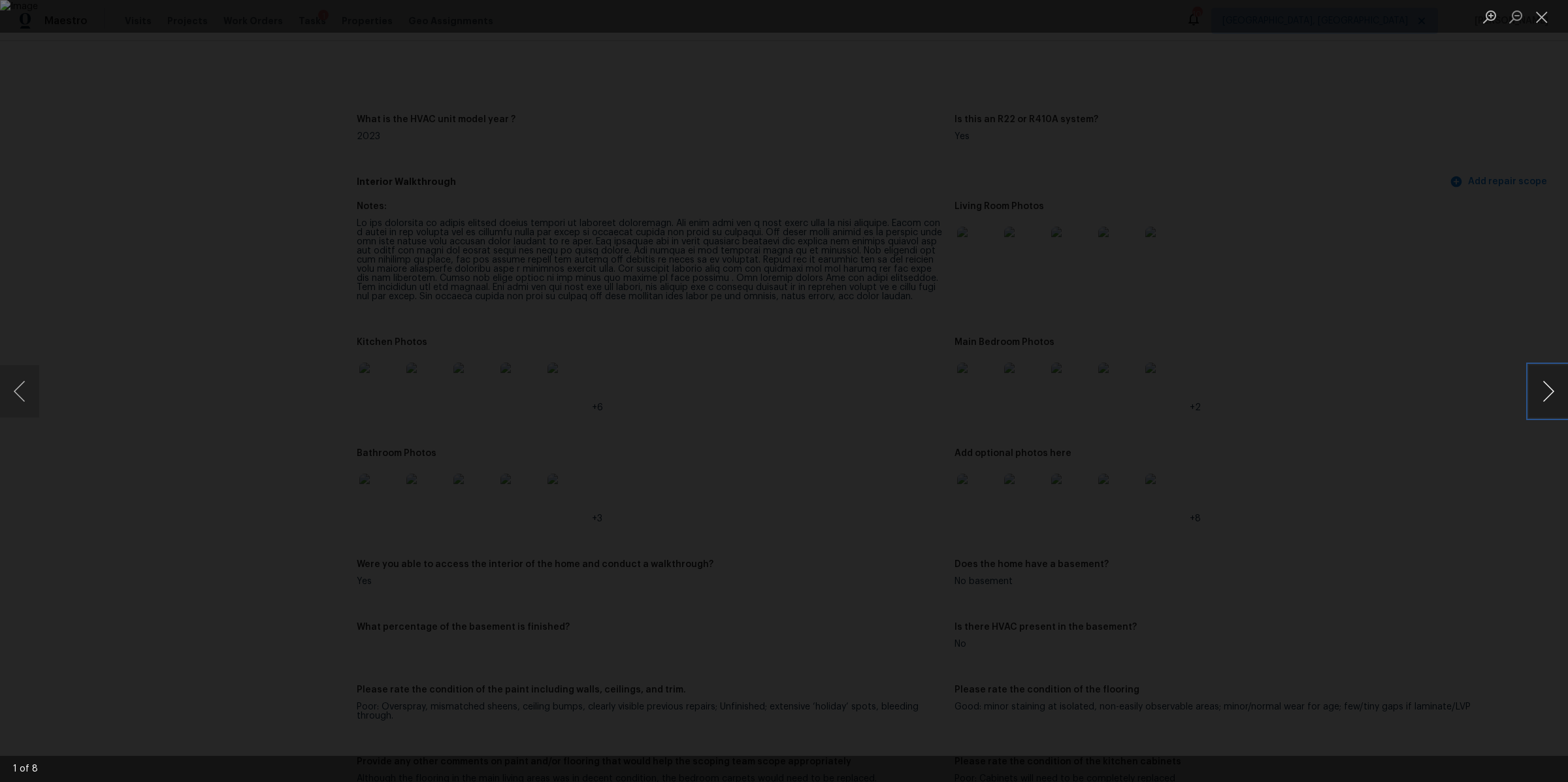
click at [1547, 403] on button "Next image" at bounding box center [1549, 391] width 39 height 52
click at [31, 390] on button "Previous image" at bounding box center [20, 391] width 39 height 52
click at [1541, 390] on button "Next image" at bounding box center [1549, 391] width 39 height 52
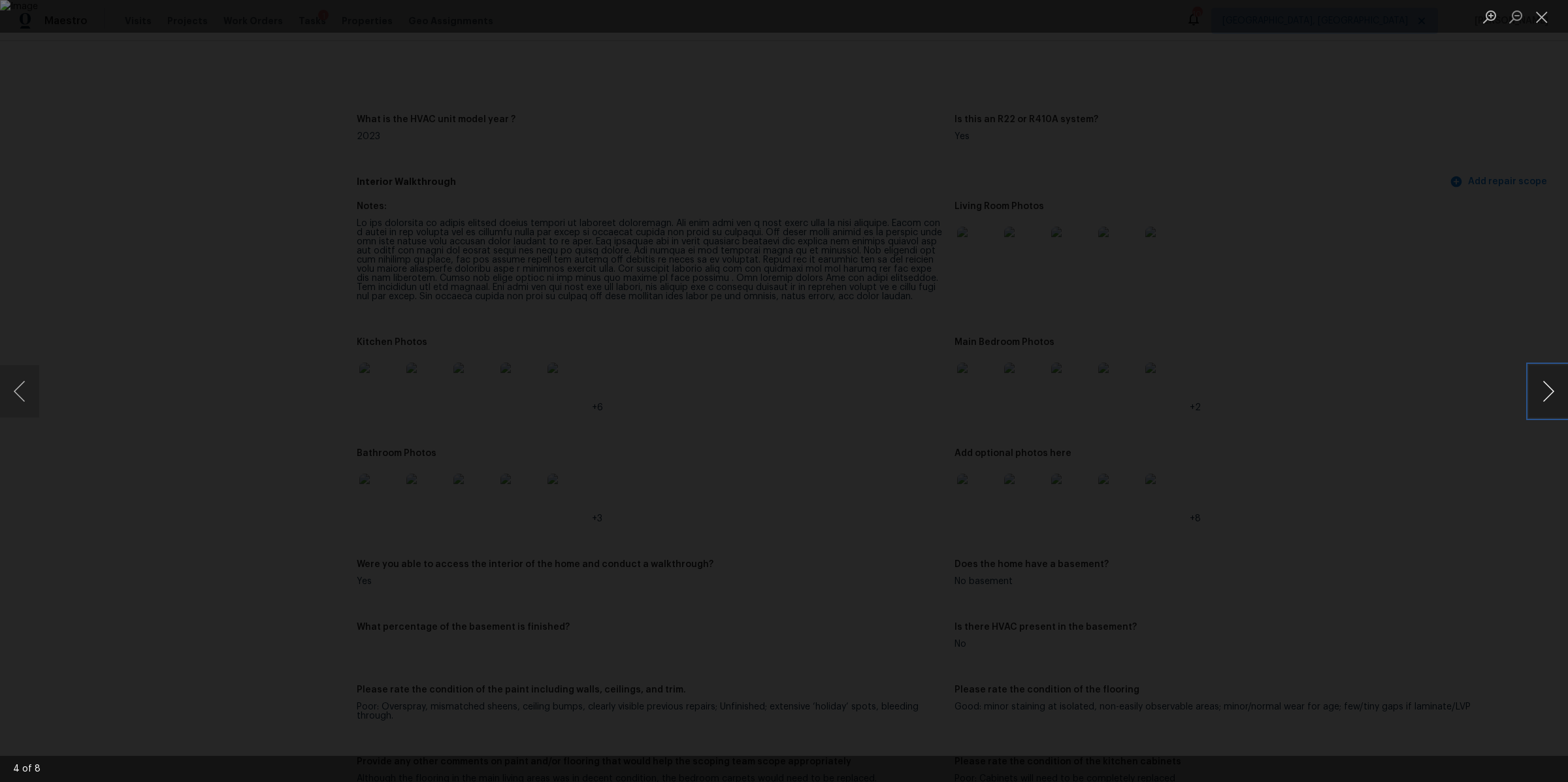
click at [1541, 390] on button "Next image" at bounding box center [1549, 391] width 39 height 52
click at [1395, 390] on div "Lightbox" at bounding box center [784, 391] width 1568 height 782
